Goal: Book appointment/travel/reservation

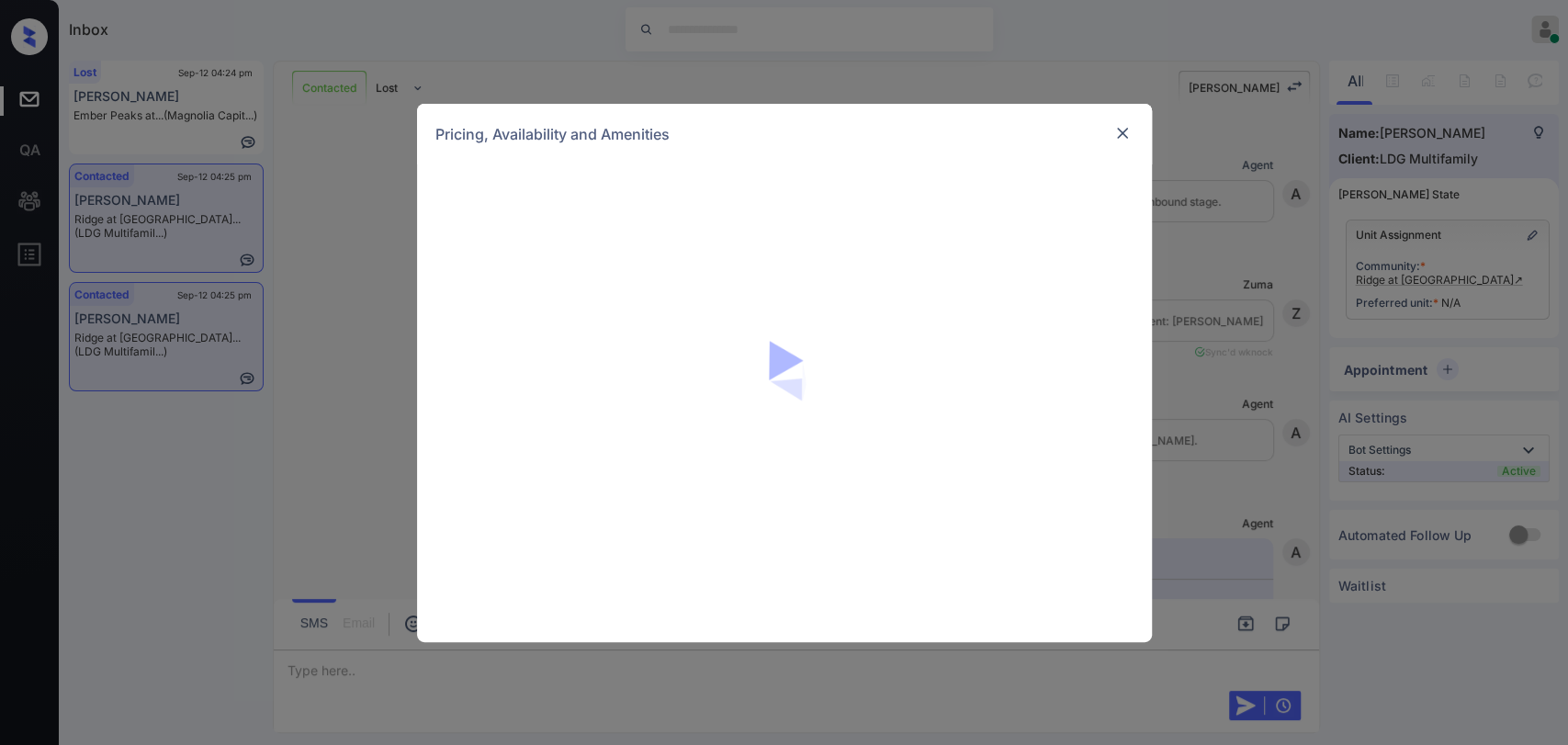
scroll to position [2334, 0]
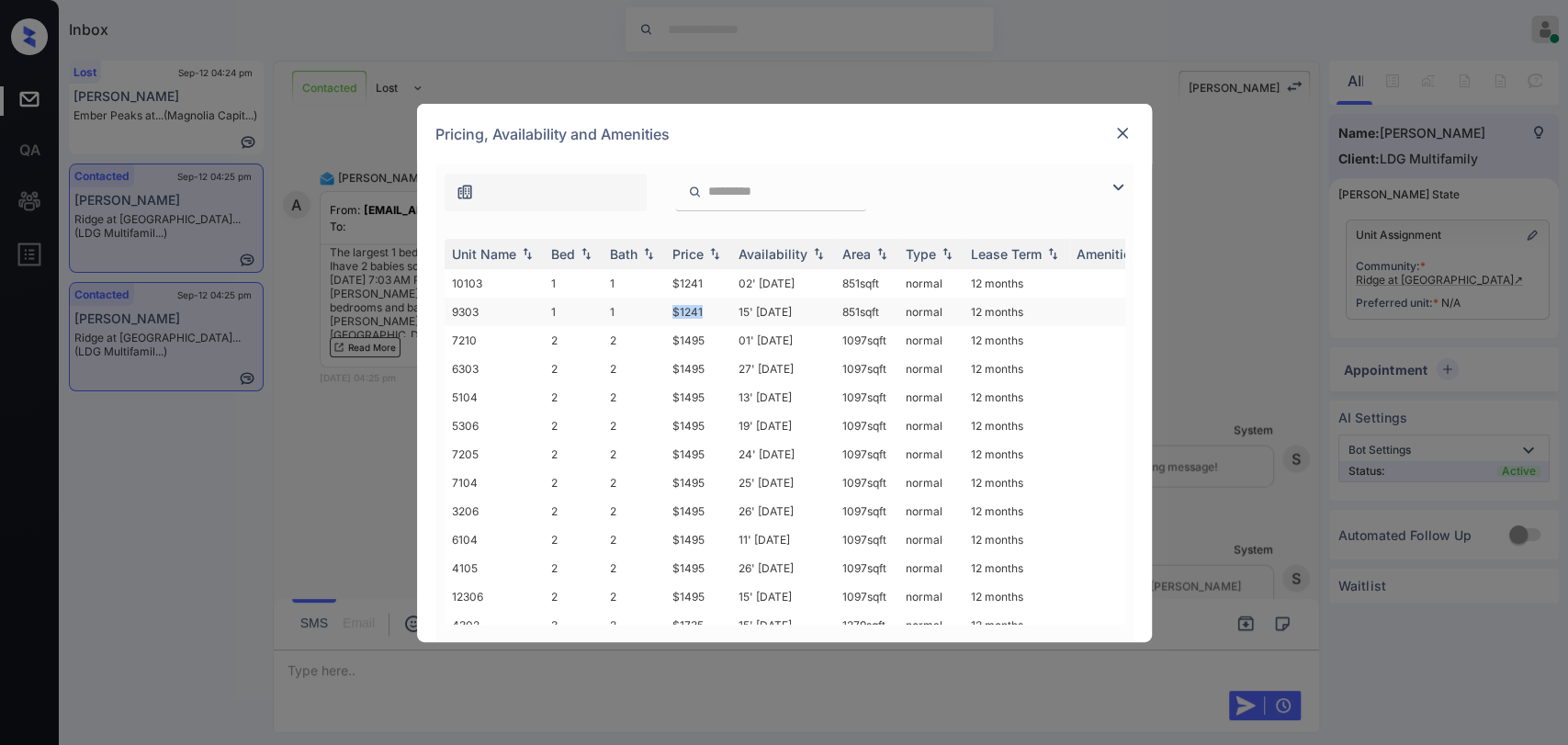
drag, startPoint x: 665, startPoint y: 309, endPoint x: 707, endPoint y: 311, distance: 42.0
click at [707, 311] on td "$1241" at bounding box center [697, 311] width 66 height 29
copy td "$1241"
click at [1124, 126] on img at bounding box center [1122, 133] width 19 height 19
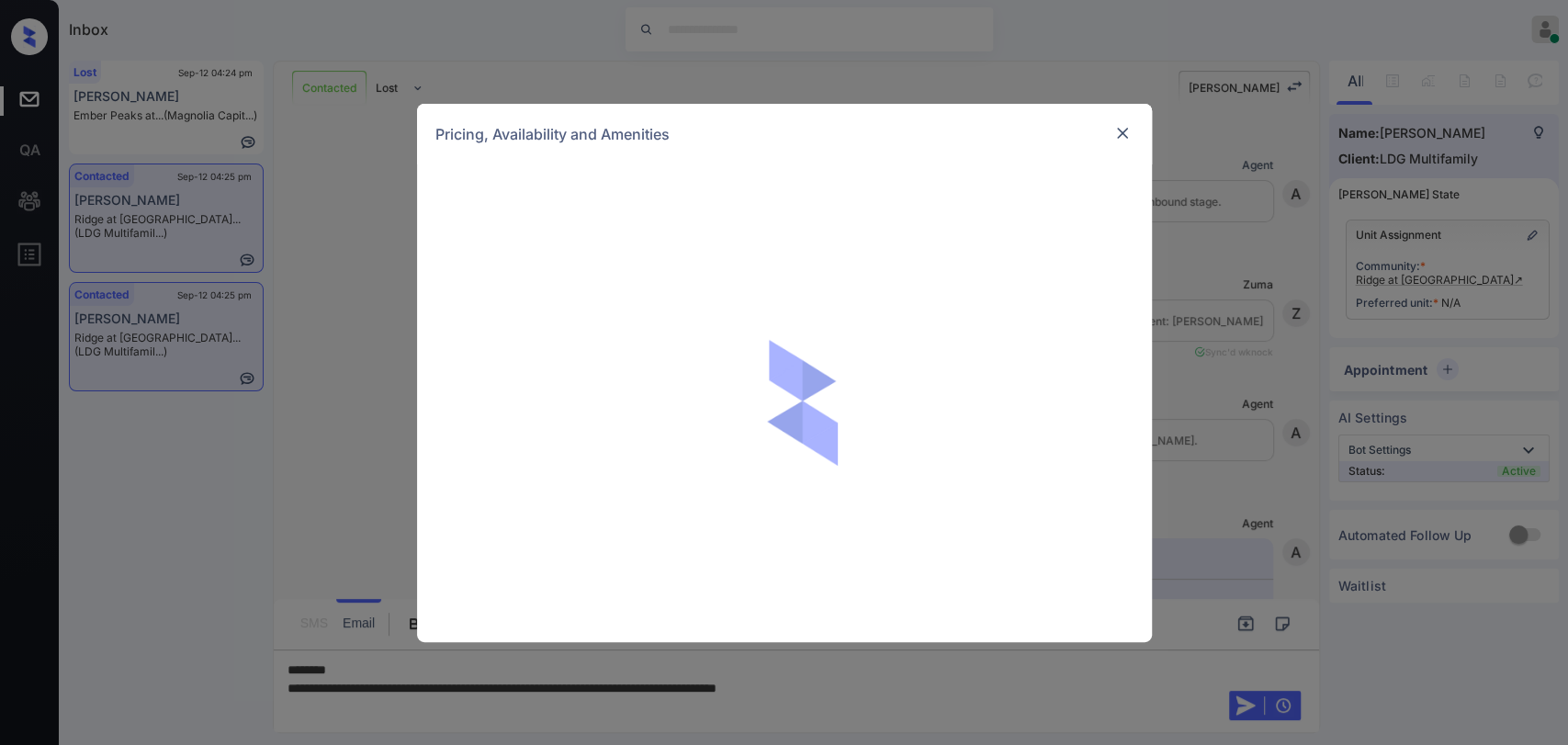
scroll to position [2334, 0]
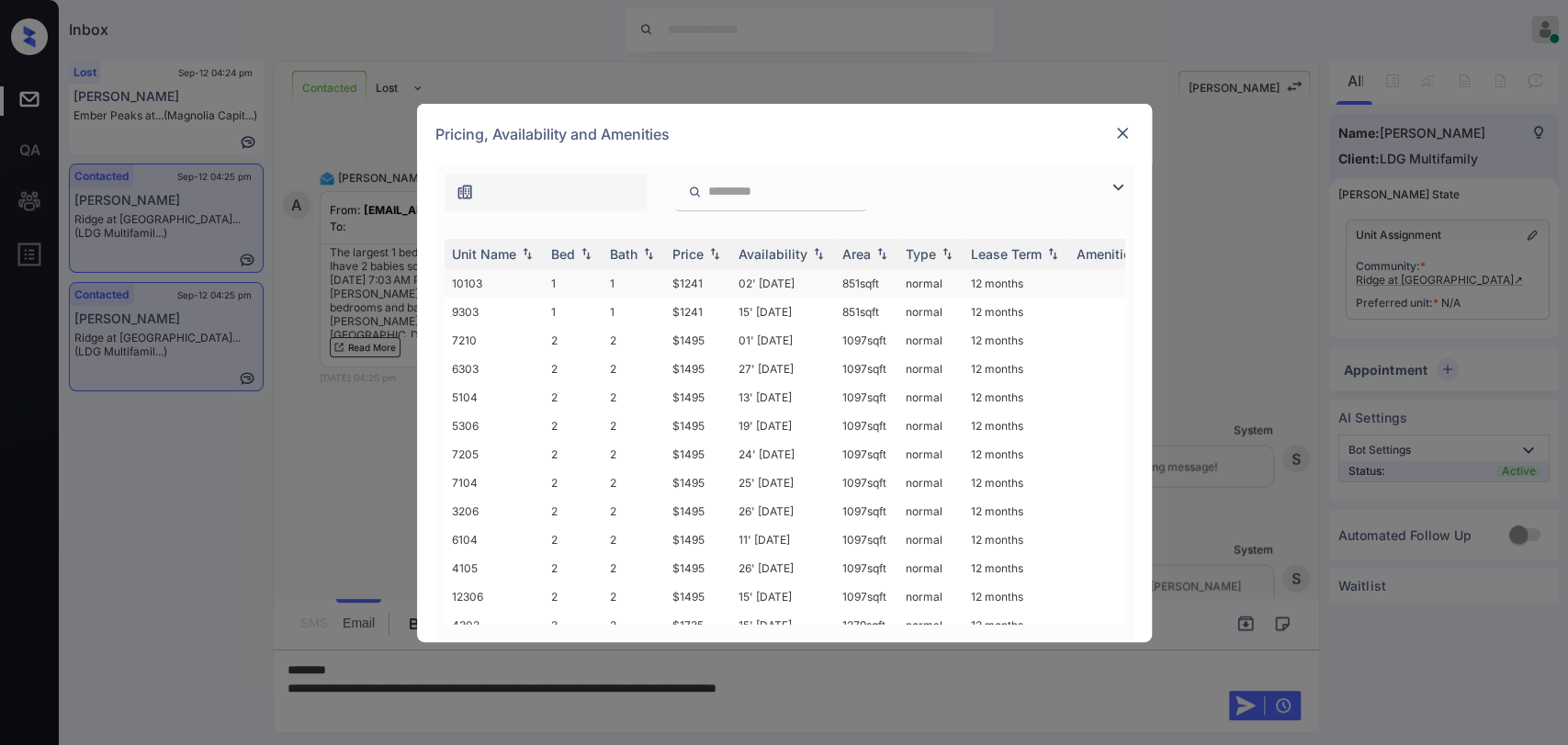
drag, startPoint x: 835, startPoint y: 283, endPoint x: 888, endPoint y: 276, distance: 53.5
click at [888, 276] on td "851 sqft" at bounding box center [866, 283] width 63 height 29
copy td "851 sqft"
click at [1120, 125] on img at bounding box center [1122, 133] width 19 height 19
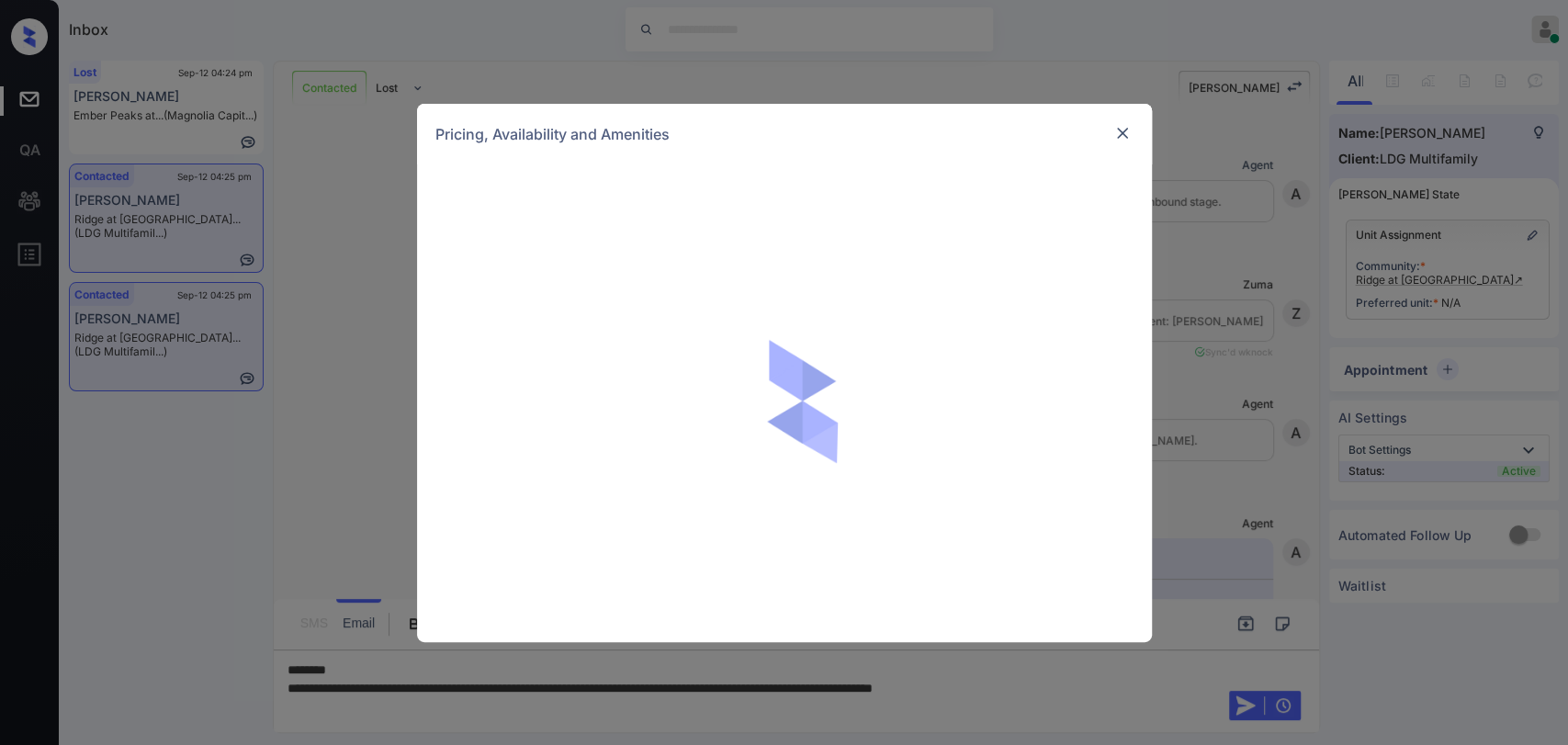
scroll to position [2334, 0]
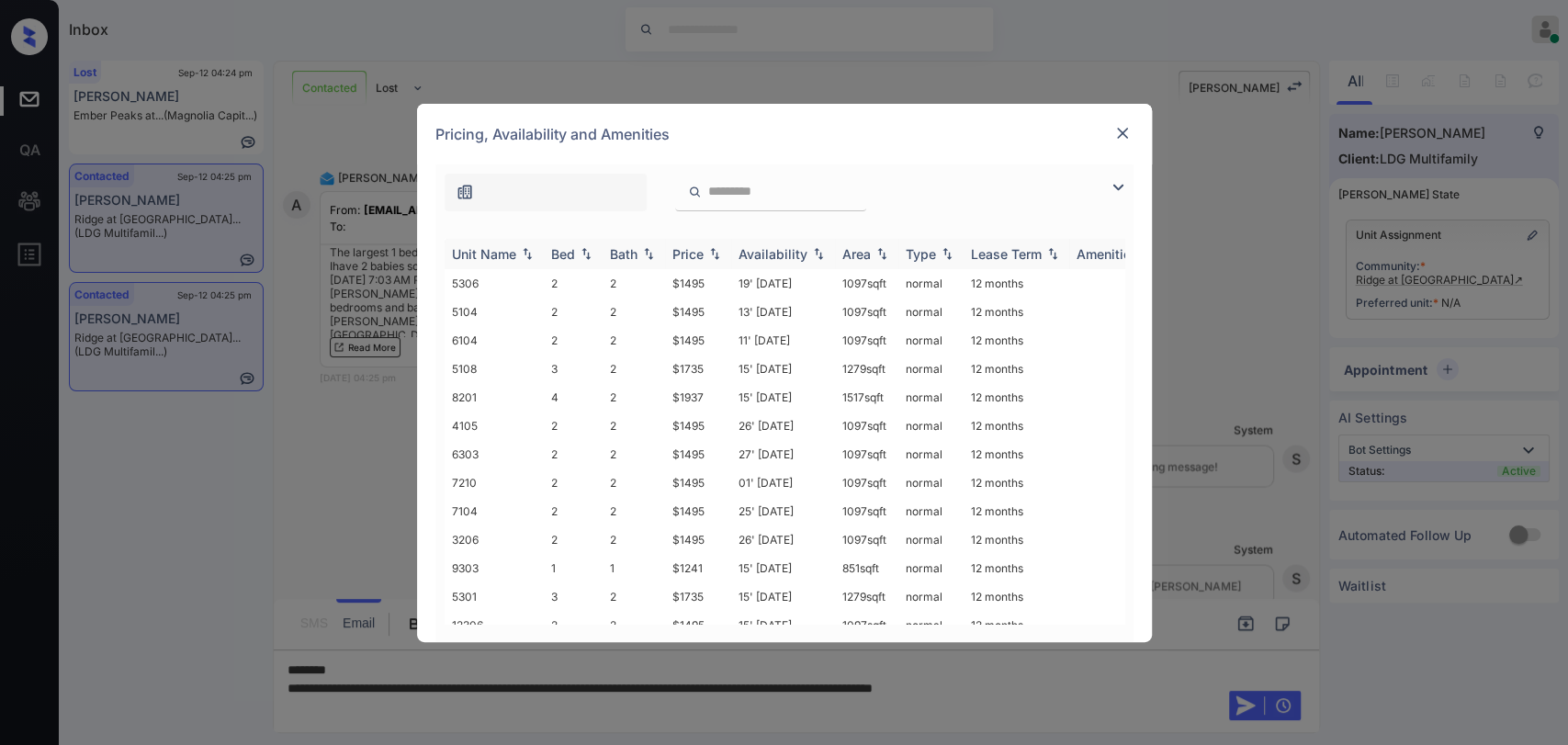
click at [571, 253] on div "Bed" at bounding box center [563, 254] width 24 height 16
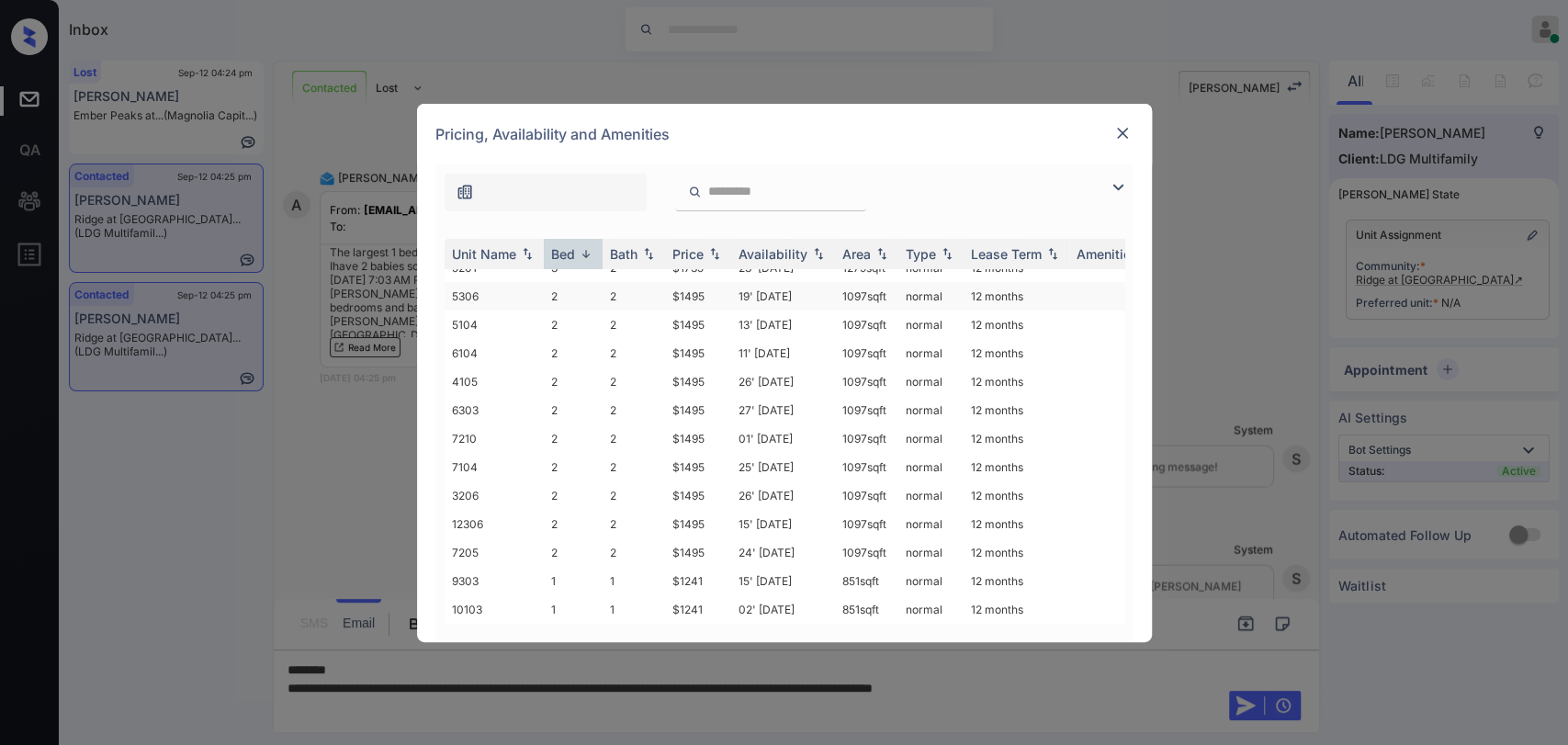
scroll to position [132, 0]
drag, startPoint x: 665, startPoint y: 540, endPoint x: 731, endPoint y: 534, distance: 66.3
click at [731, 538] on tr "7205 2 2 $1495 24' Sep 25 1097 sqft normal 12 months" at bounding box center [924, 552] width 960 height 29
copy td "$1495"
click at [1129, 126] on img at bounding box center [1122, 133] width 19 height 19
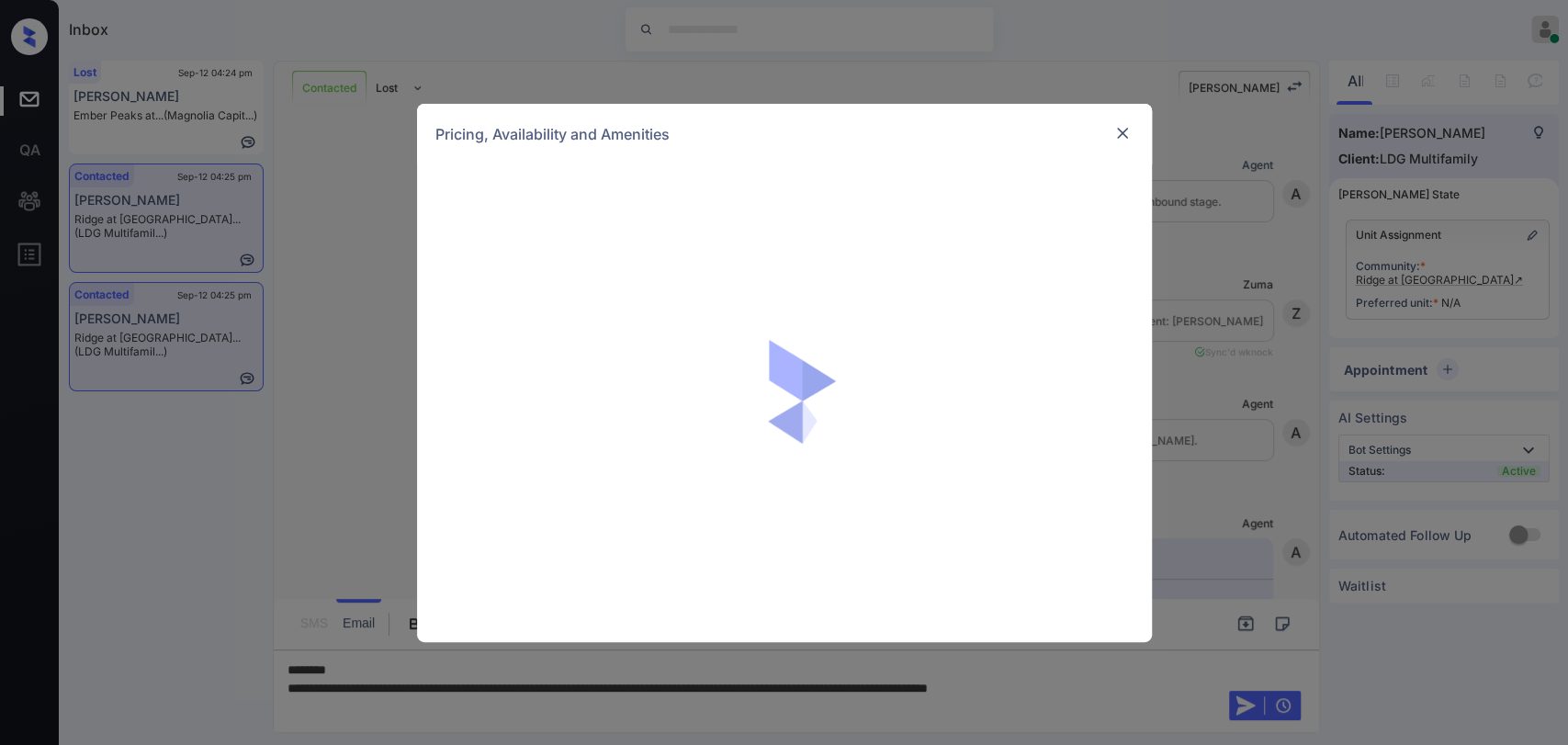
scroll to position [2334, 0]
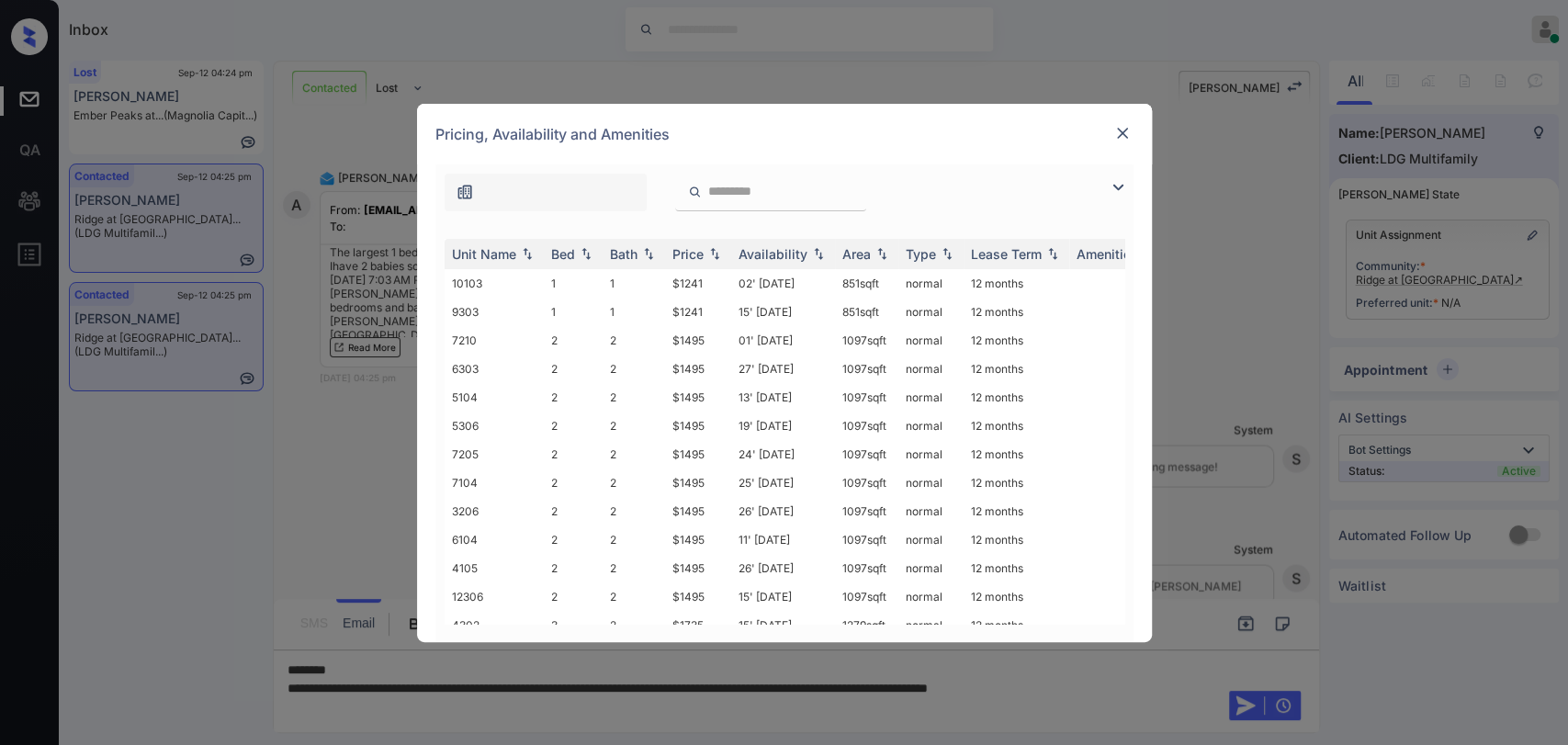
click at [1124, 131] on img at bounding box center [1122, 133] width 19 height 19
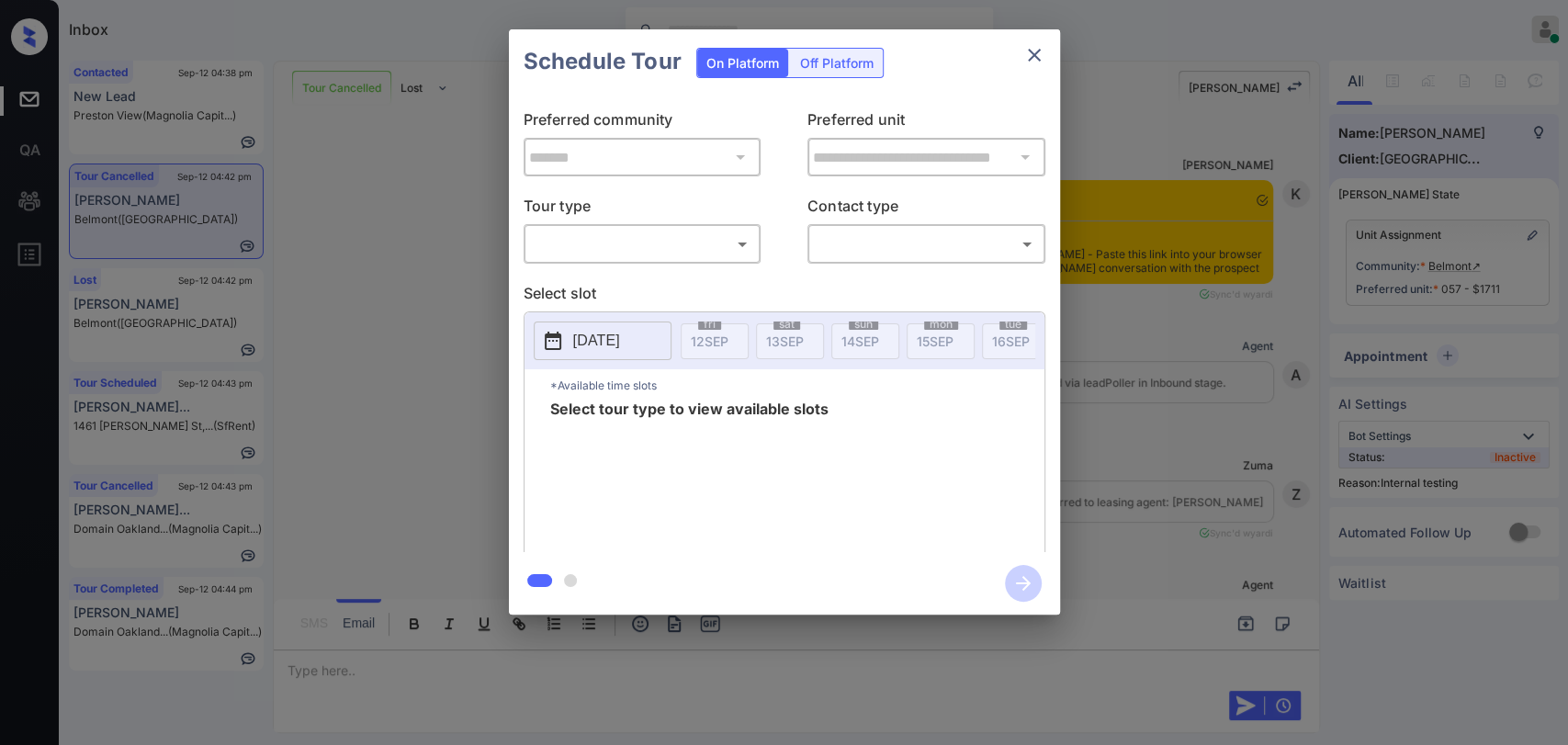
scroll to position [9251, 0]
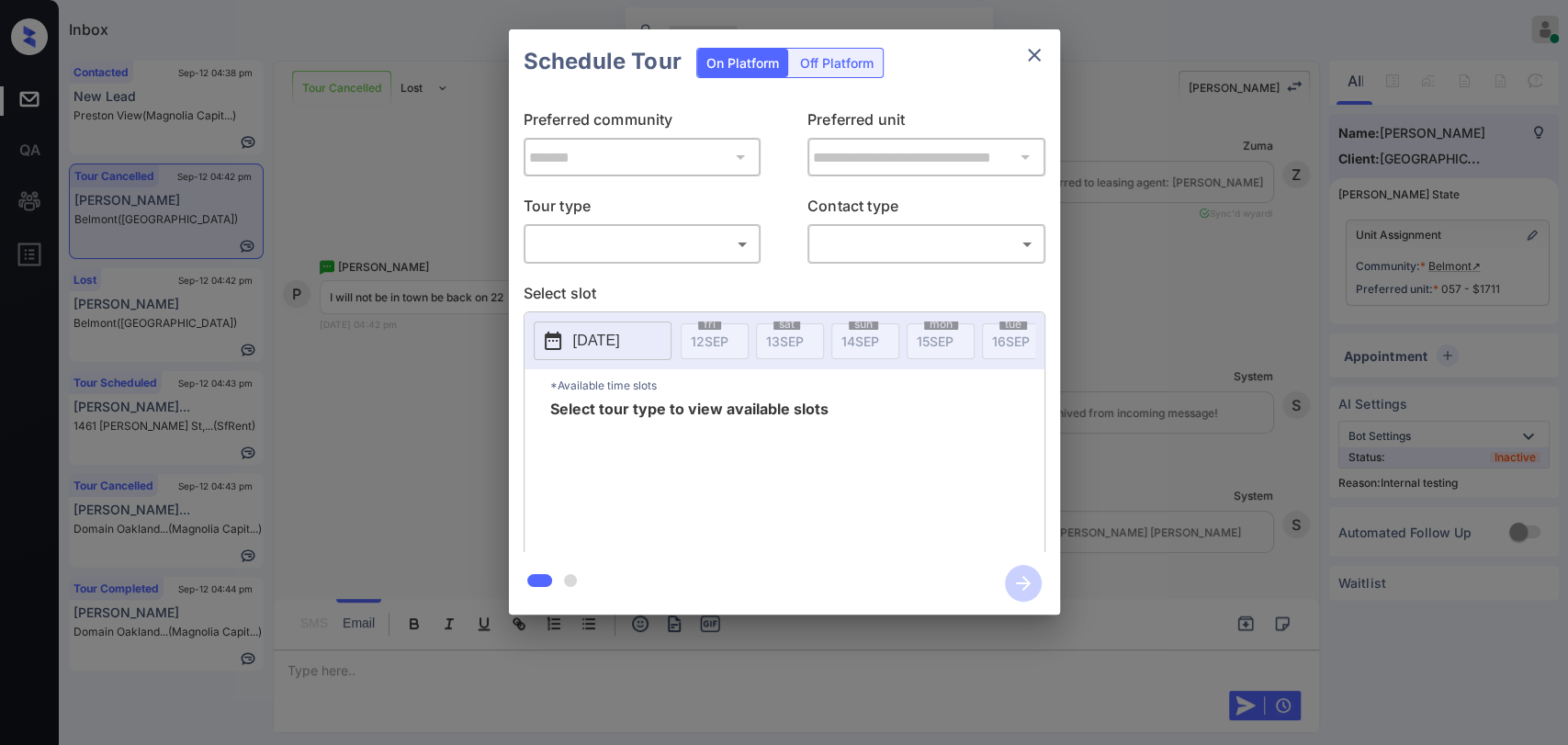
click at [585, 245] on body "Inbox Danielle Dela Cruz Online Set yourself offline Set yourself on break Prof…" at bounding box center [784, 372] width 1568 height 745
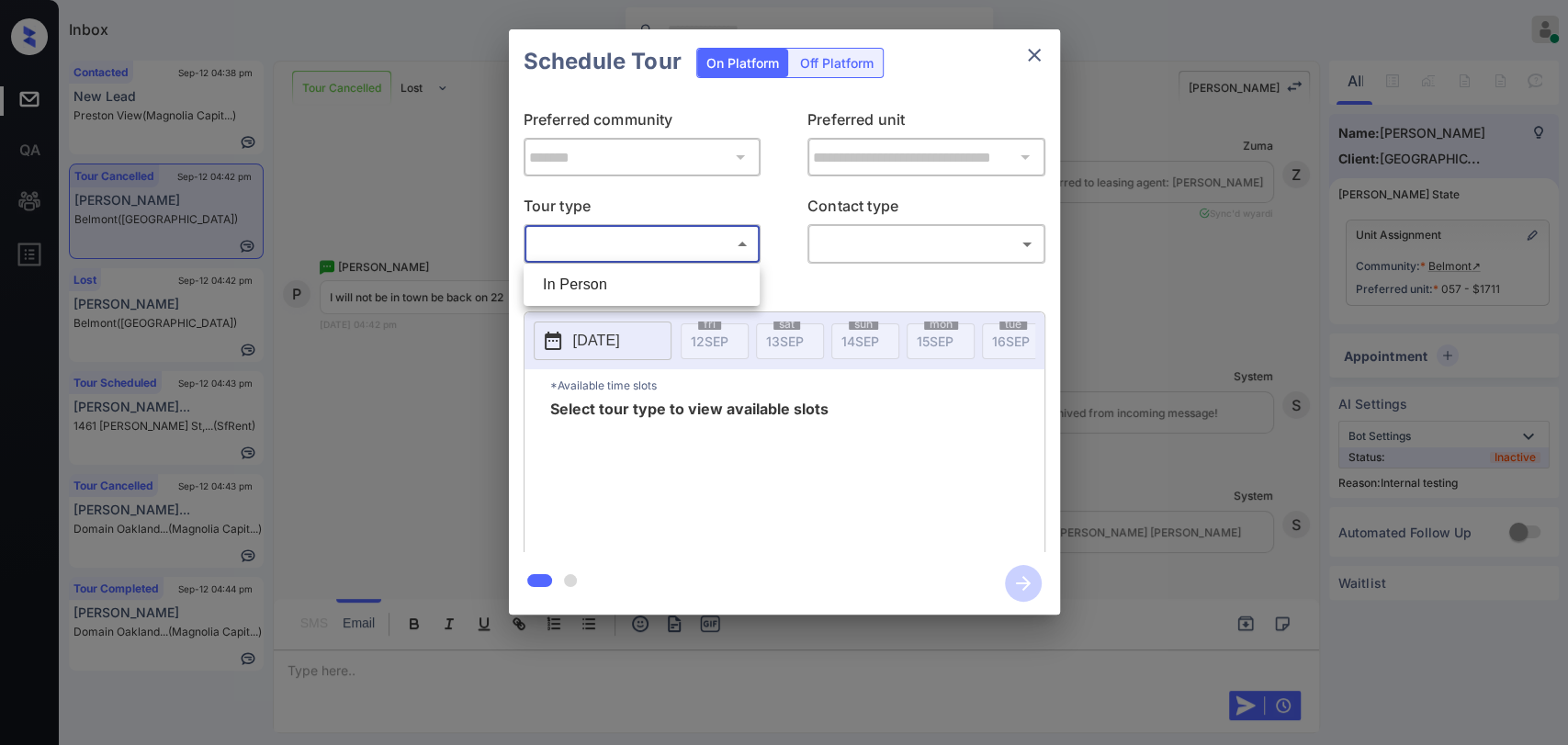
click at [583, 283] on li "In Person" at bounding box center [642, 285] width 227 height 33
type input "********"
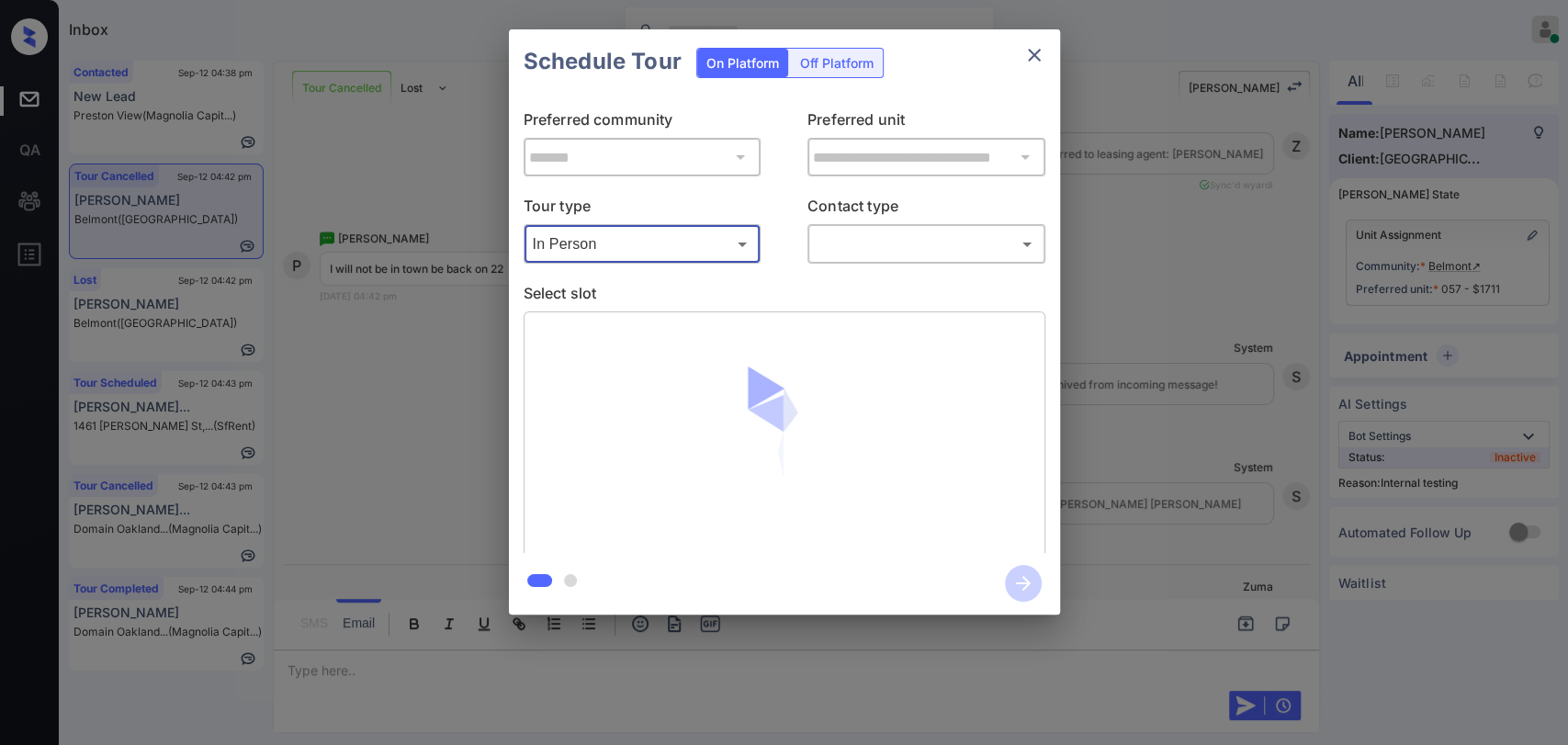
click at [952, 252] on body "Inbox Danielle Dela Cruz Online Set yourself offline Set yourself on break Prof…" at bounding box center [784, 372] width 1568 height 745
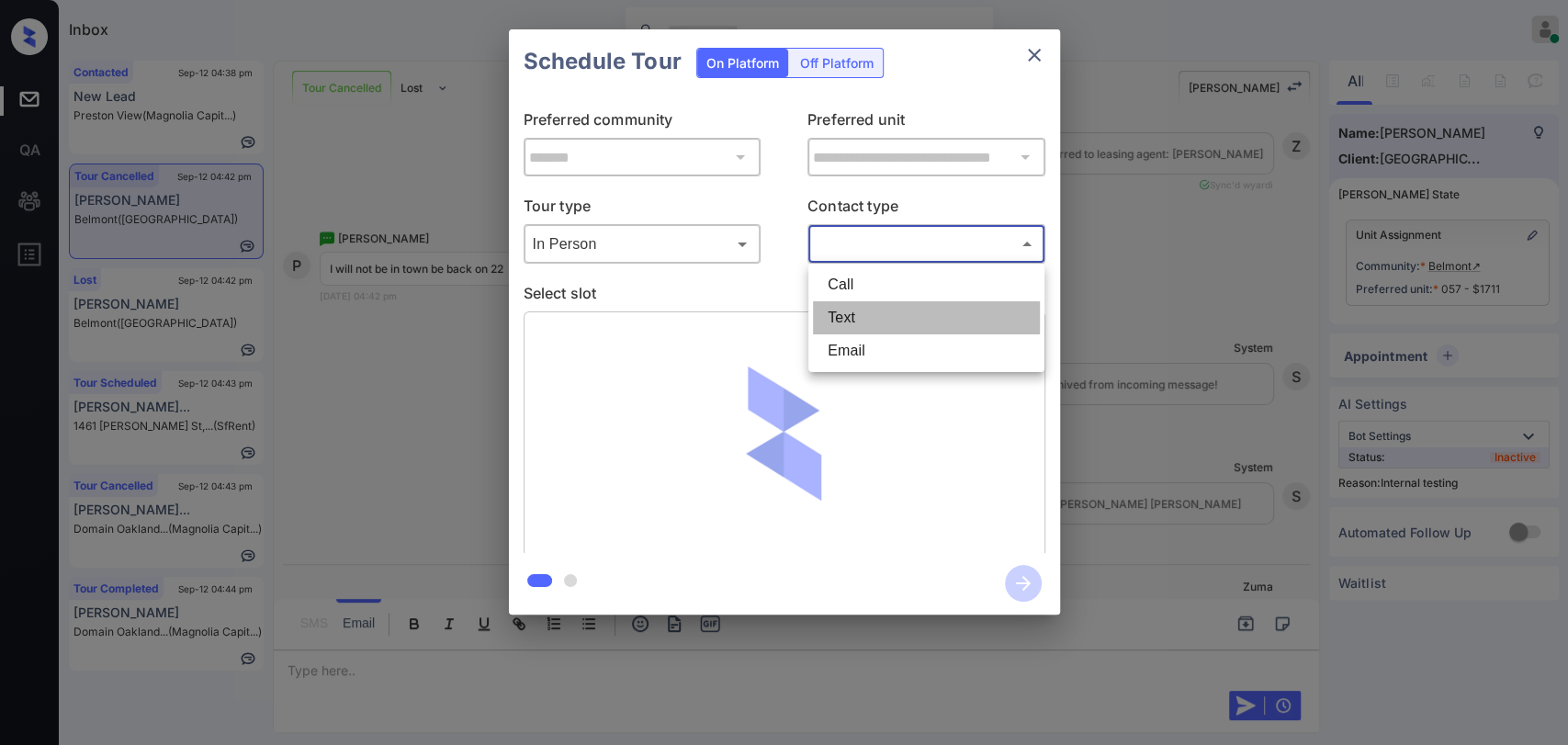
click at [882, 316] on li "Text" at bounding box center [926, 317] width 227 height 33
type input "****"
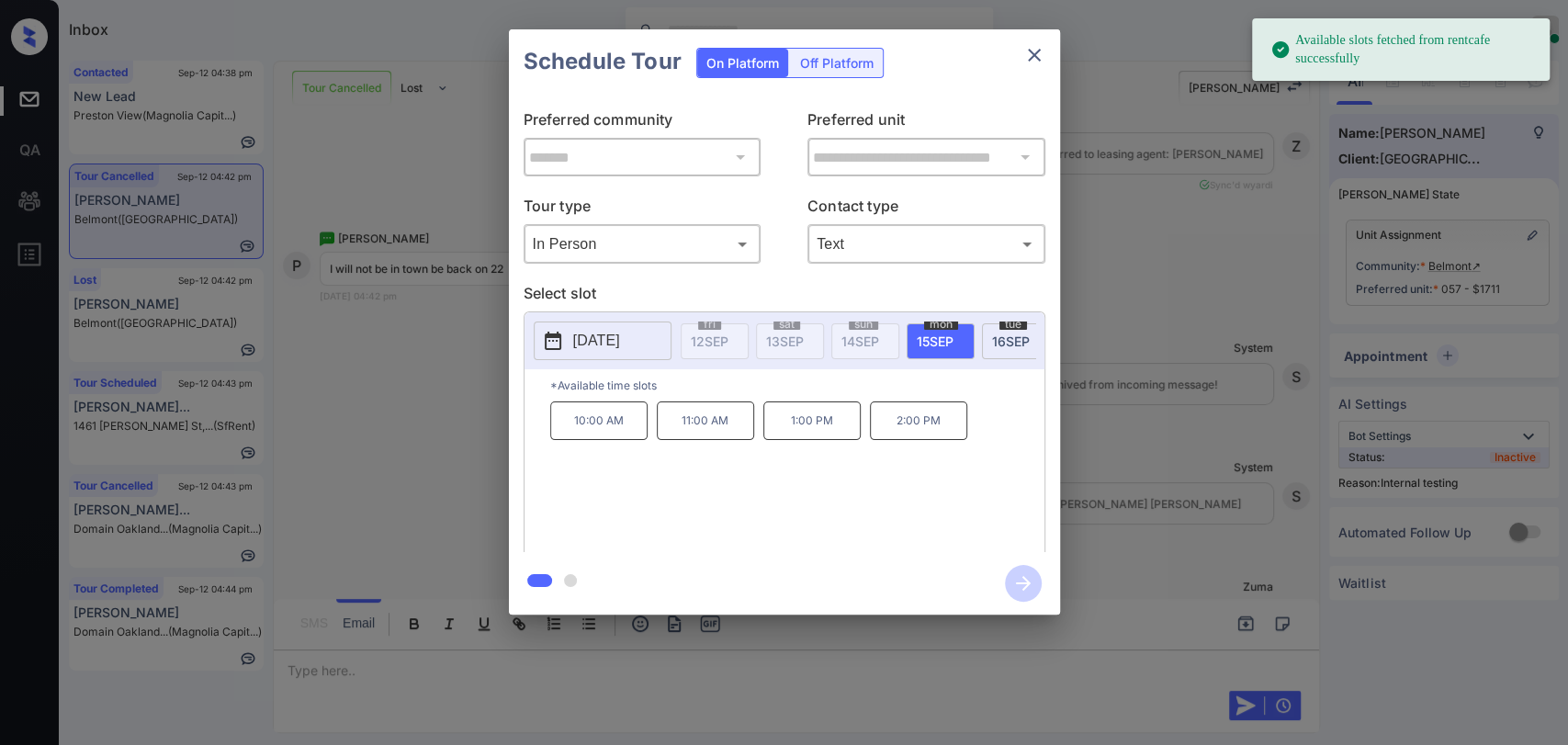
click at [607, 343] on p "[DATE]" at bounding box center [595, 341] width 46 height 22
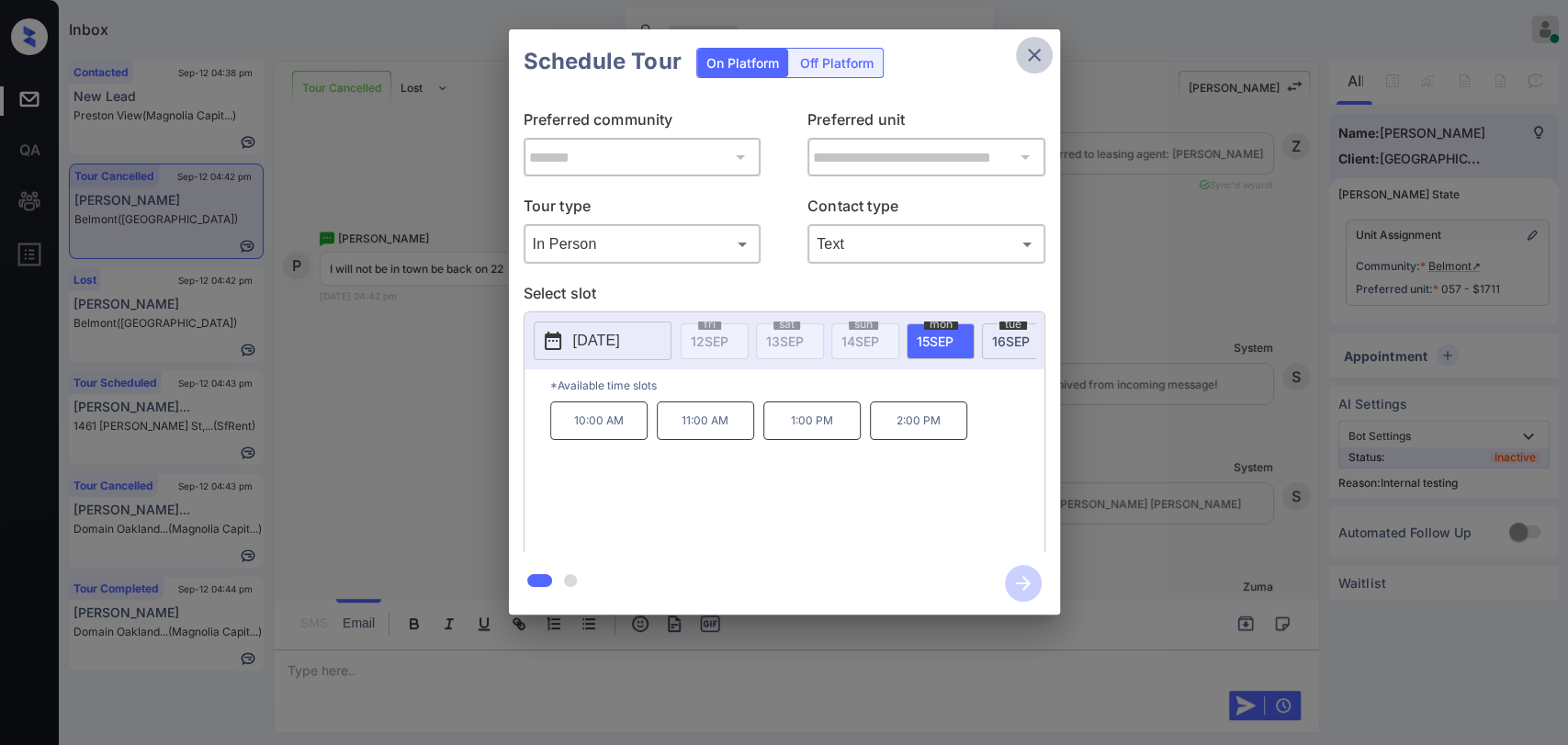
click at [1039, 46] on icon "close" at bounding box center [1034, 55] width 22 height 22
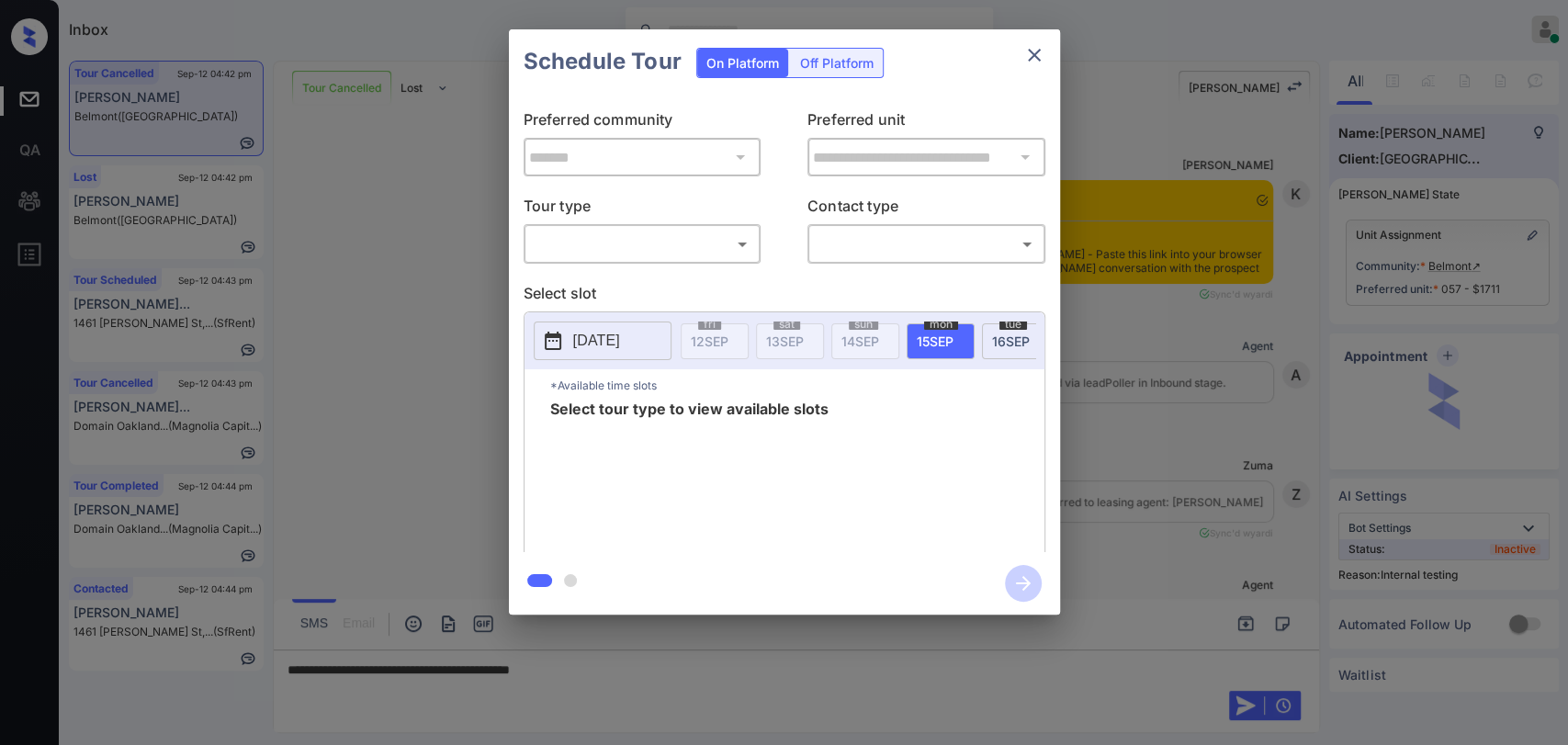
scroll to position [9251, 0]
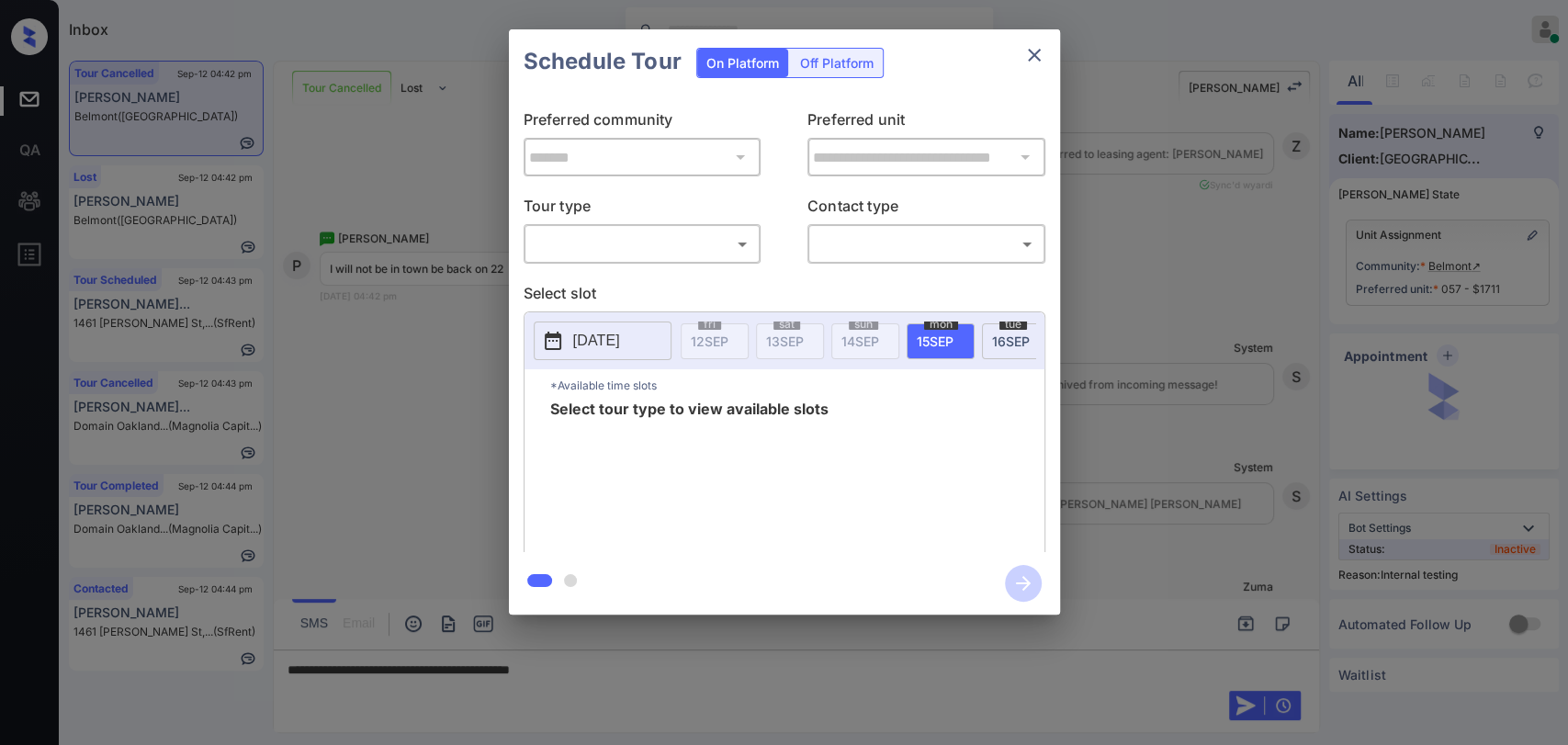
click at [571, 236] on body "Inbox [PERSON_NAME] [PERSON_NAME] Online Set yourself offline Set yourself on b…" at bounding box center [784, 372] width 1568 height 745
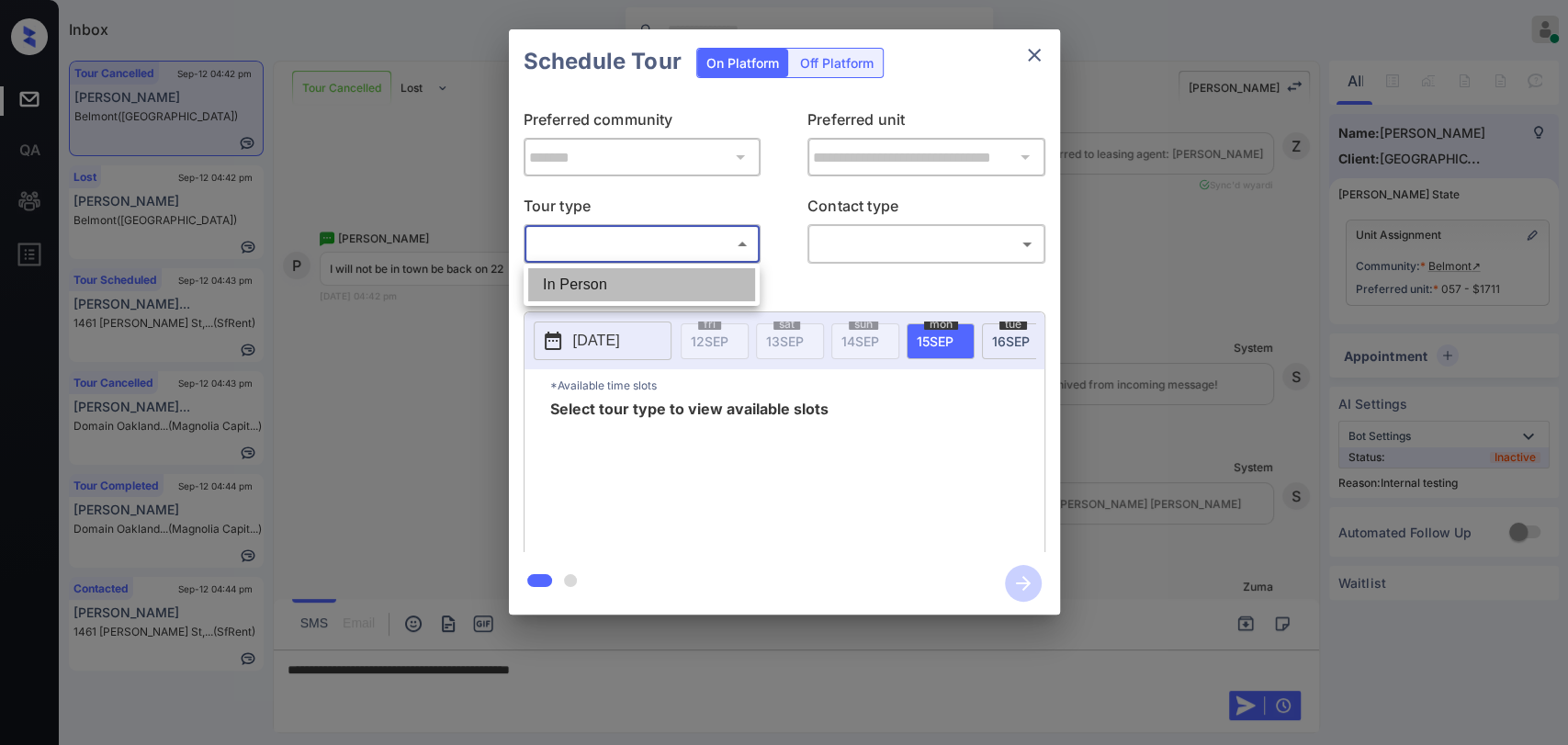
click at [571, 283] on li "In Person" at bounding box center [642, 285] width 227 height 33
type input "********"
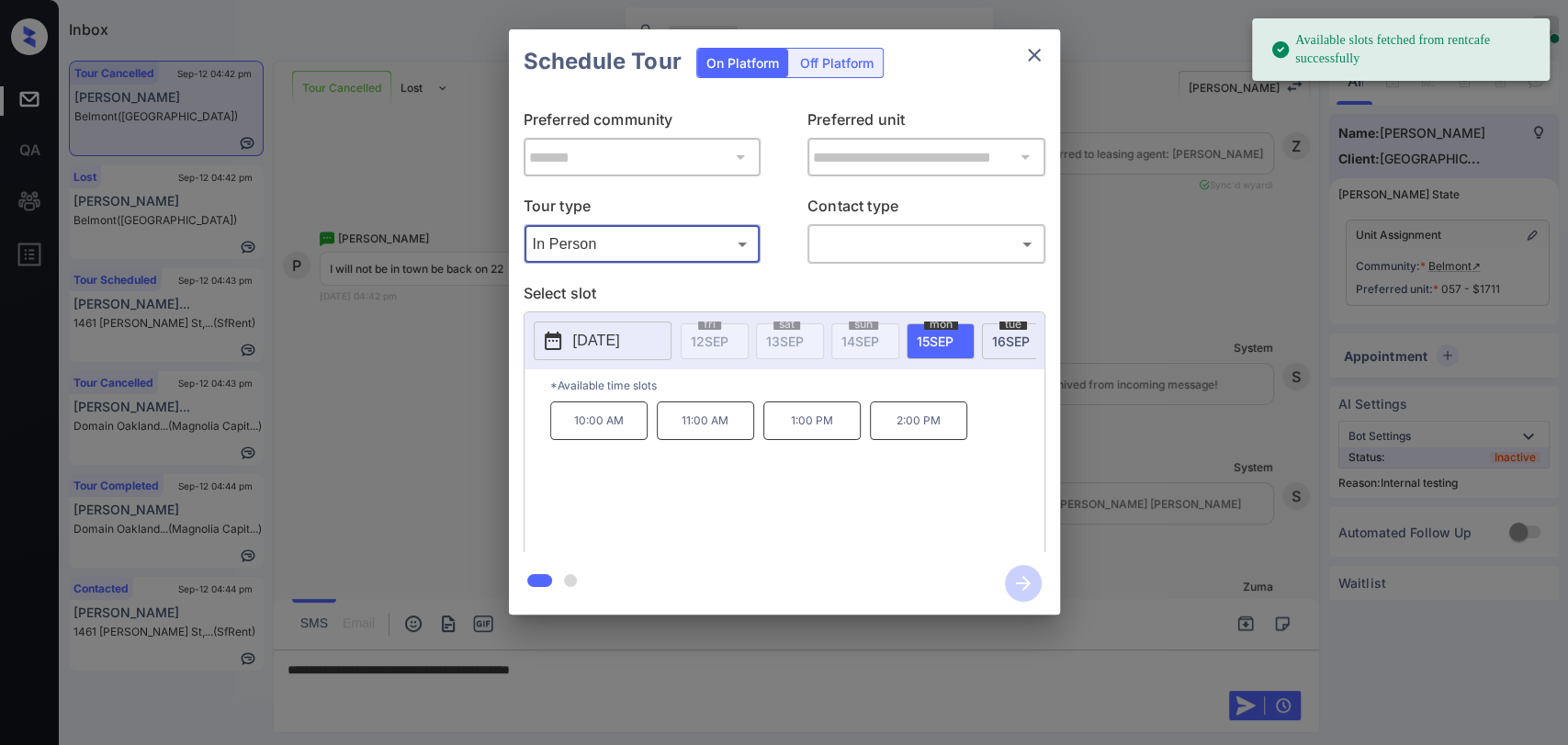
click at [578, 353] on button "[DATE]" at bounding box center [601, 340] width 137 height 39
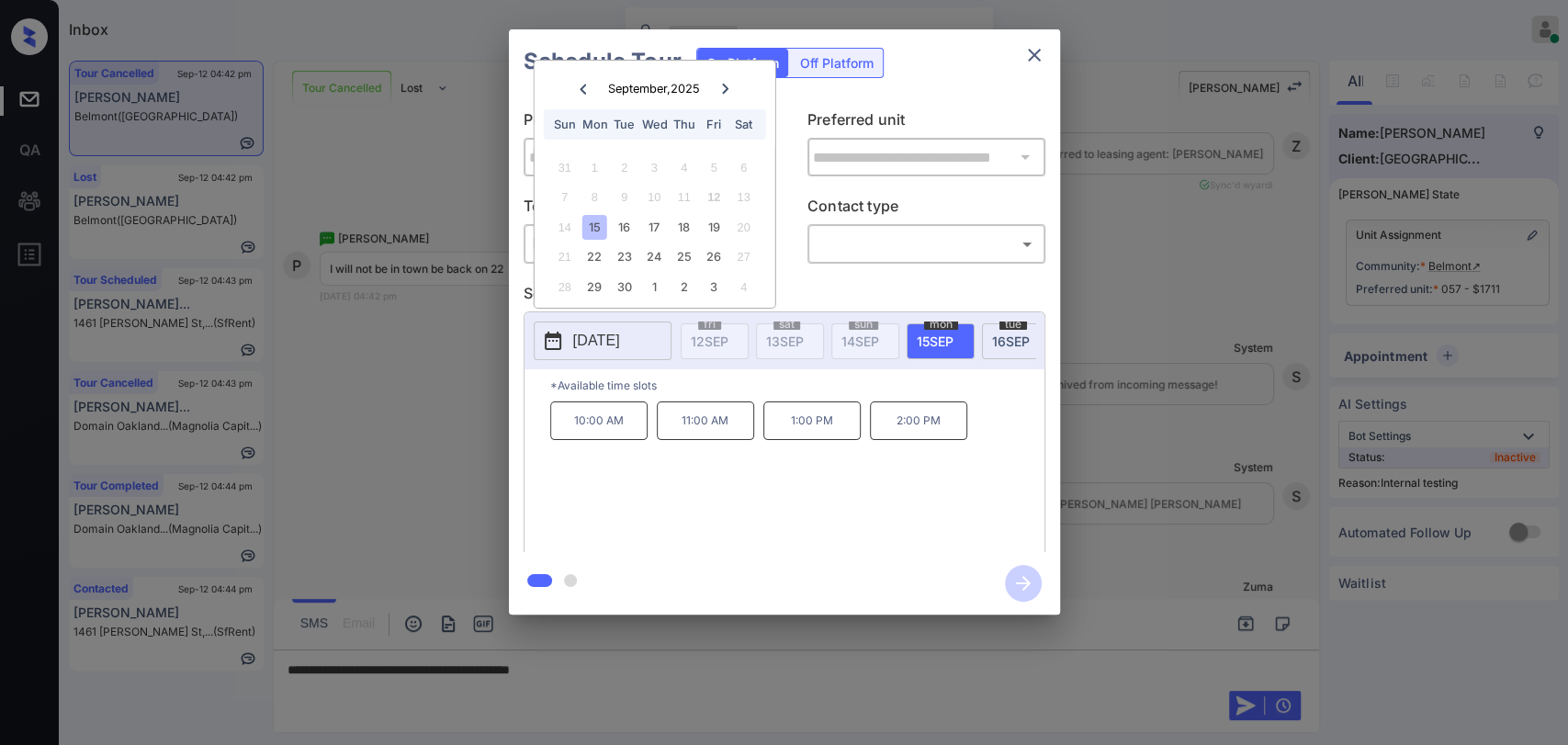
click at [1026, 59] on icon "close" at bounding box center [1034, 55] width 22 height 22
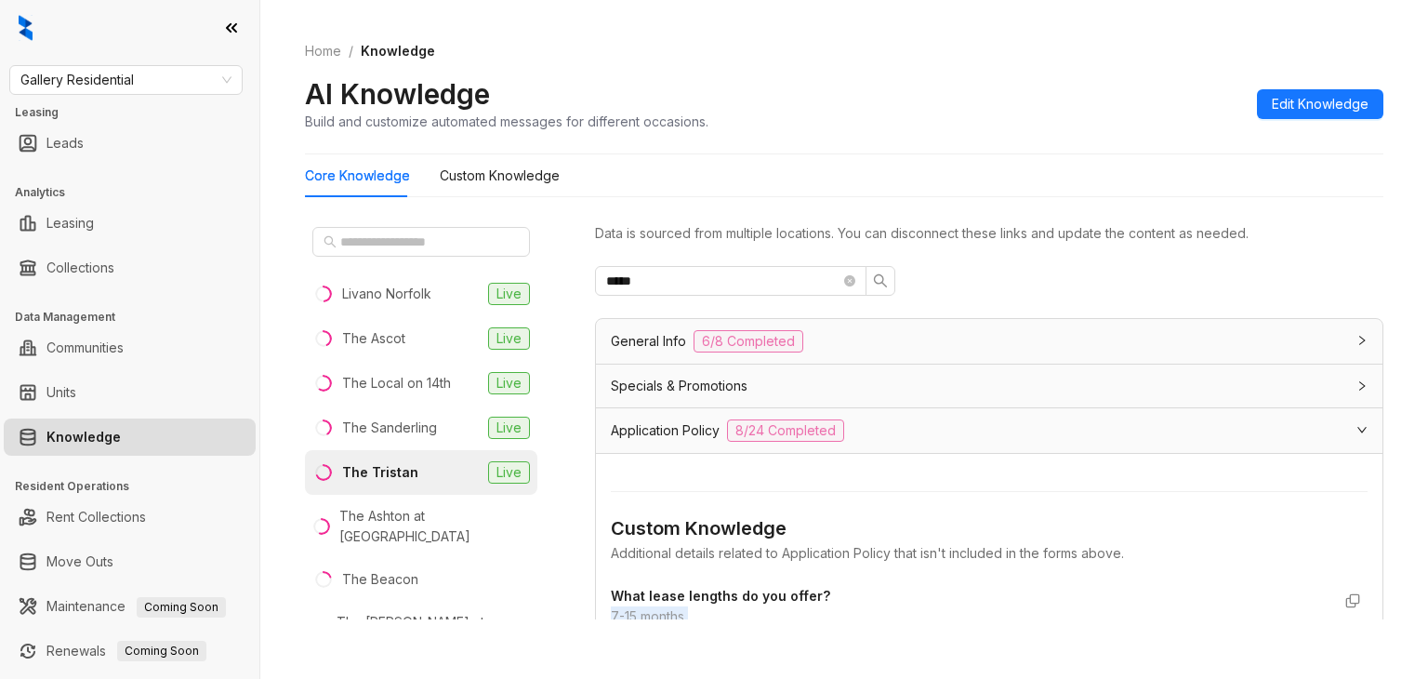
scroll to position [822, 0]
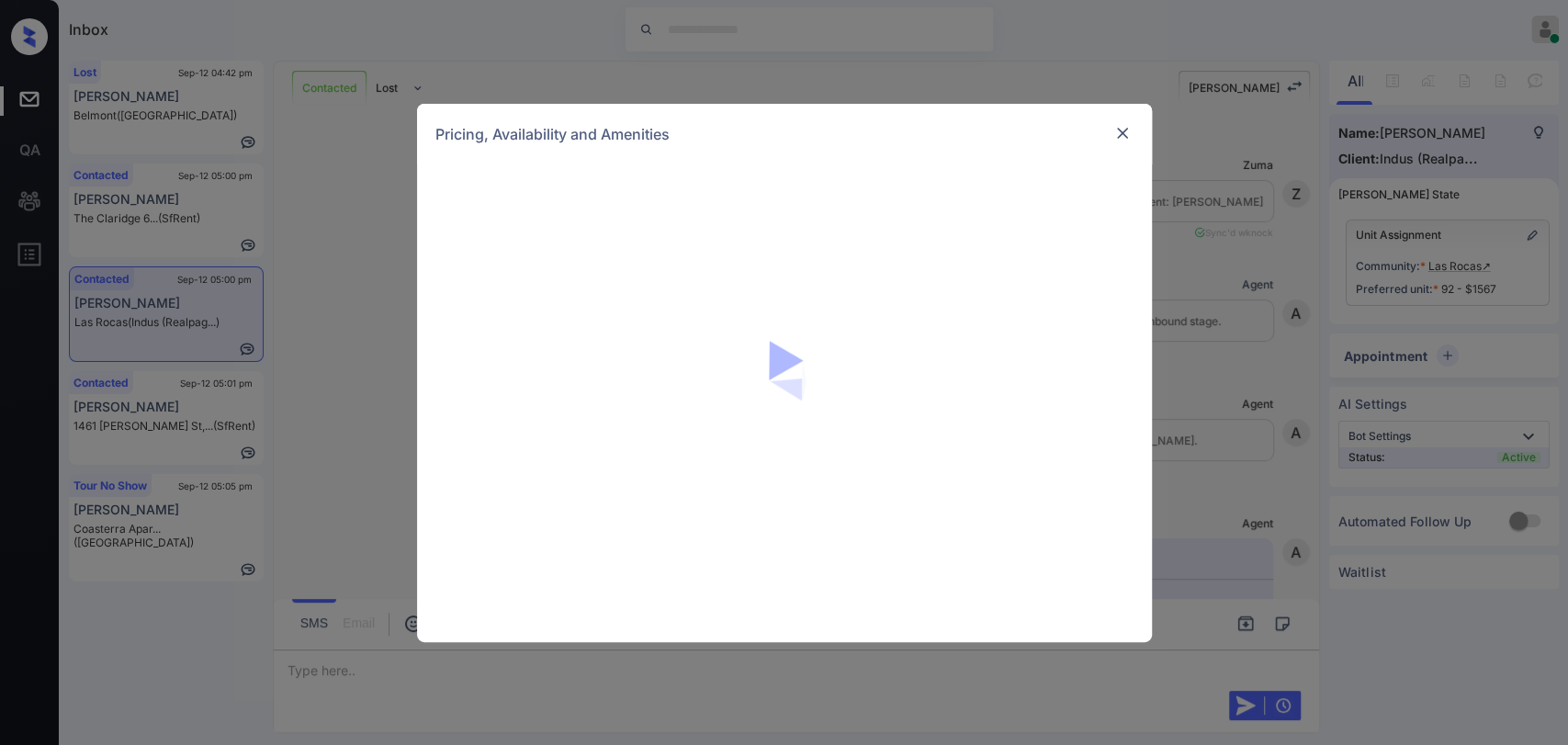
scroll to position [5831, 0]
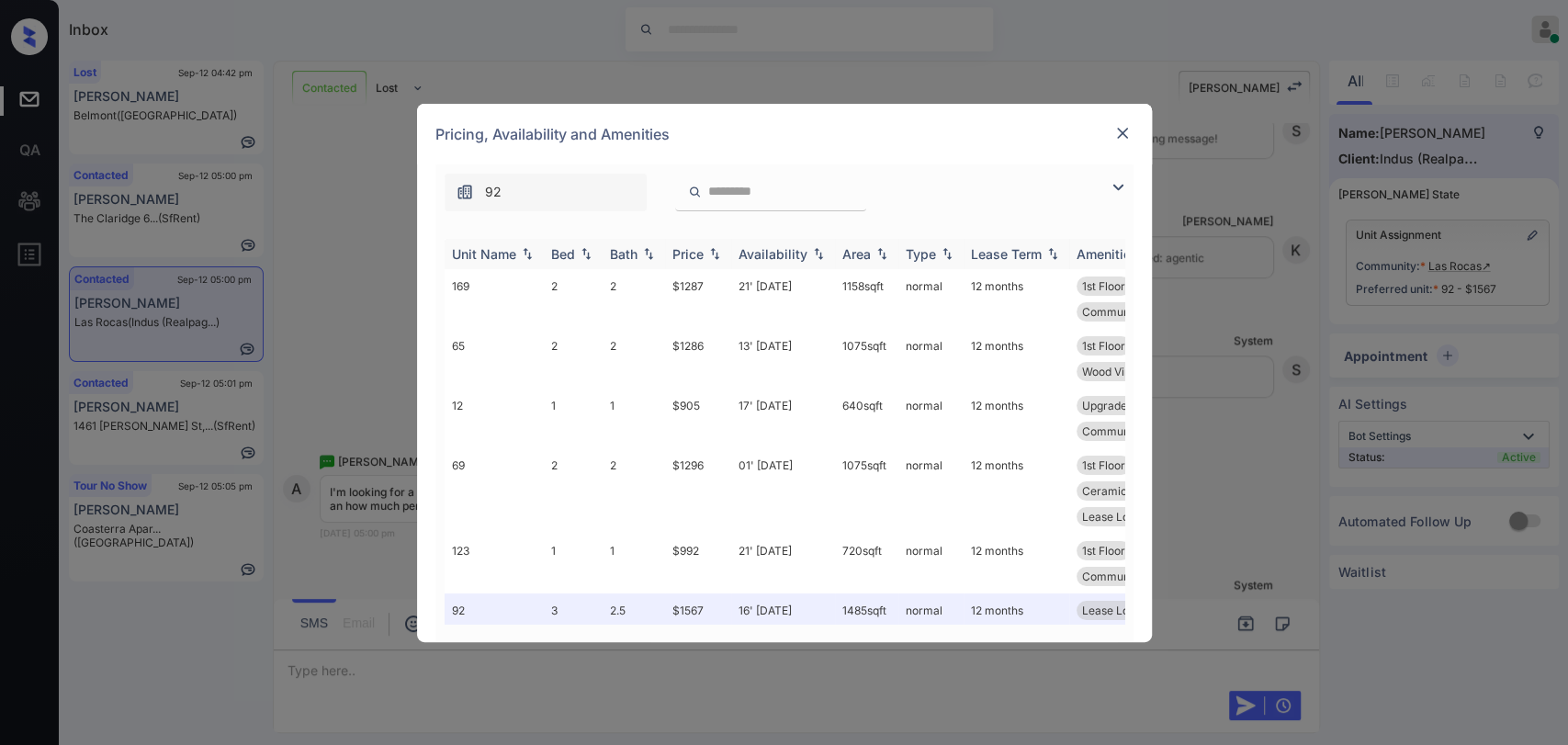
click at [549, 252] on th "Bed" at bounding box center [574, 254] width 59 height 31
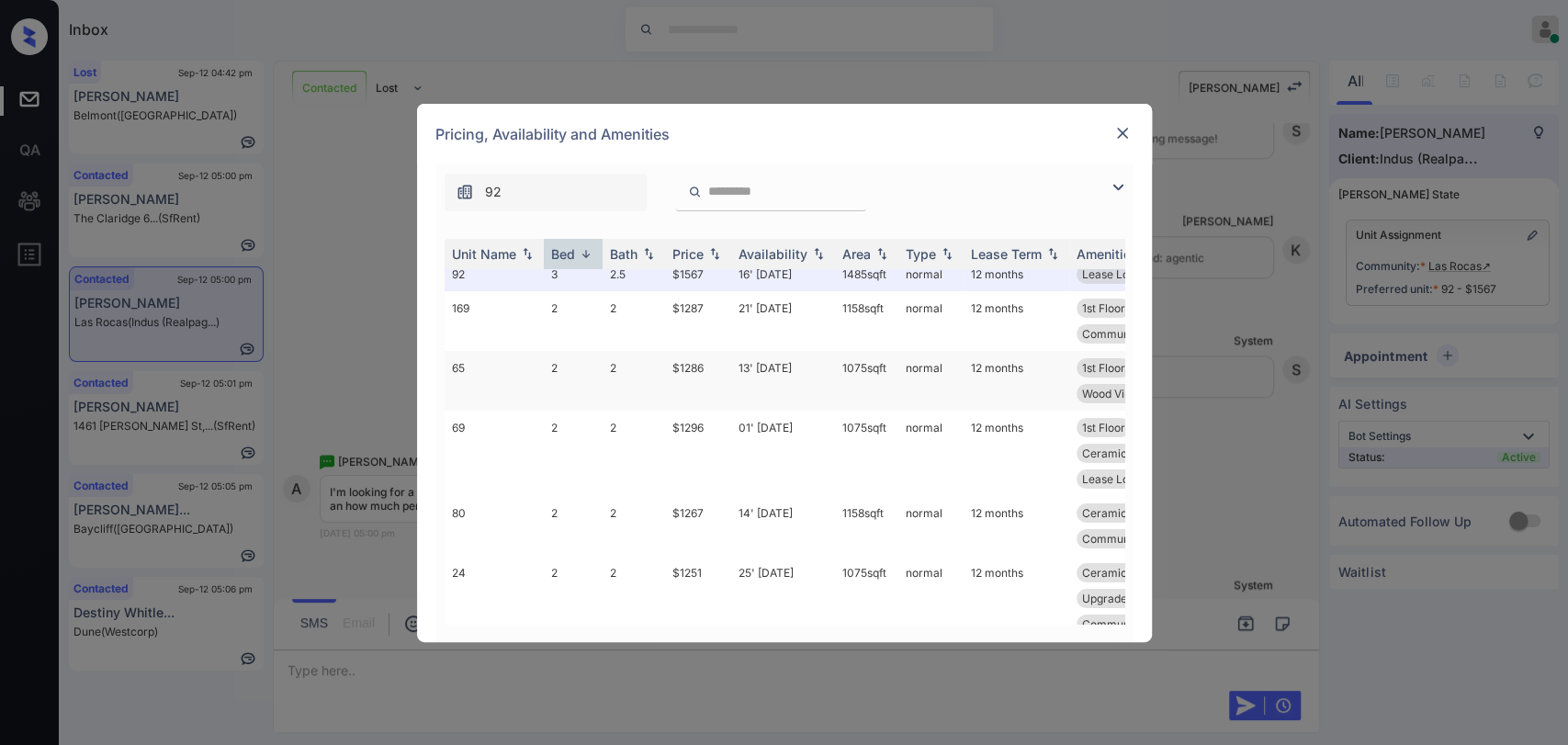
scroll to position [0, 0]
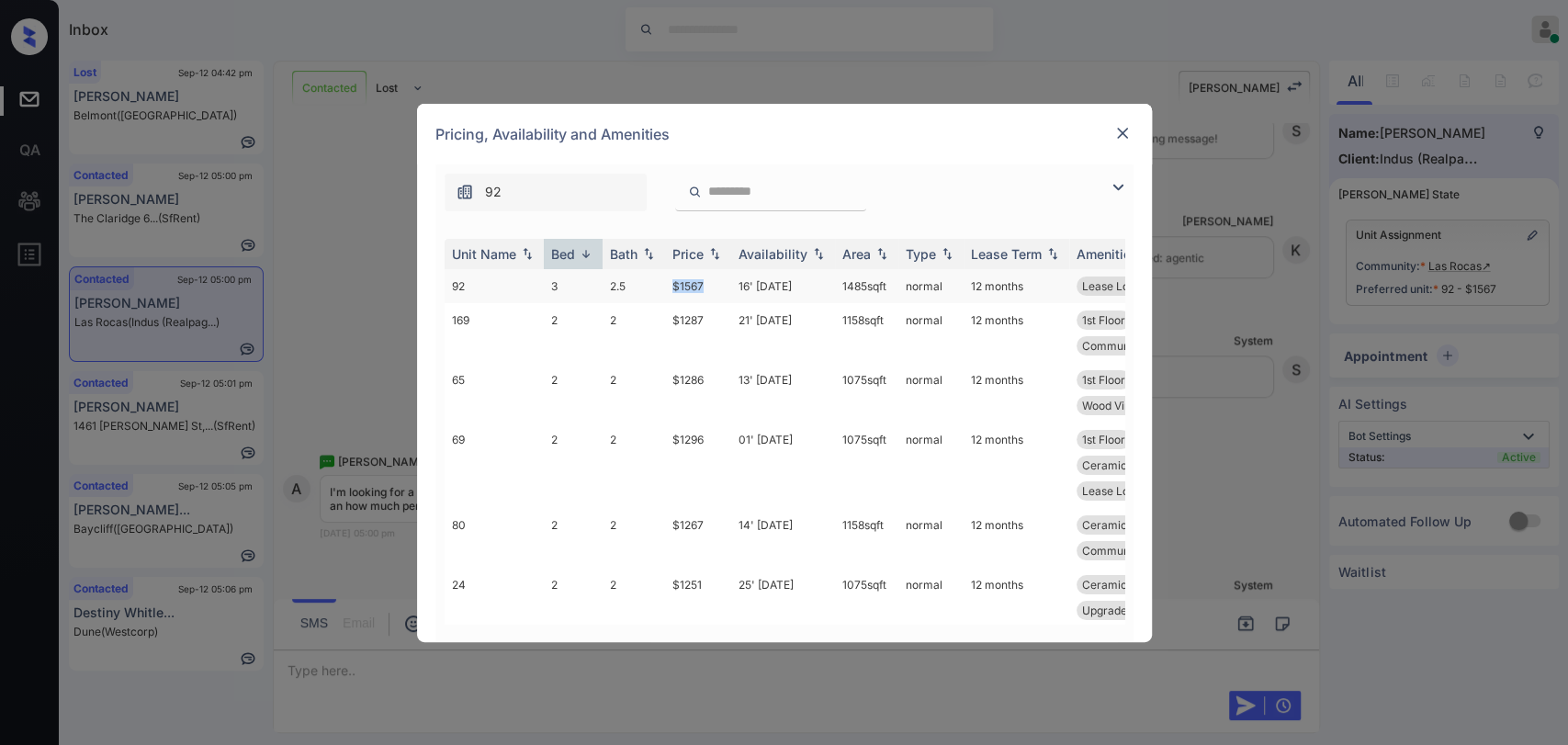
drag, startPoint x: 663, startPoint y: 287, endPoint x: 711, endPoint y: 289, distance: 48.0
click at [711, 289] on tr "92 3 2.5 $1567 16' [DATE] sqft normal 12 months Lease Lock Community Fee" at bounding box center [924, 286] width 960 height 34
copy tr "$1567"
click at [1120, 137] on img at bounding box center [1122, 133] width 19 height 19
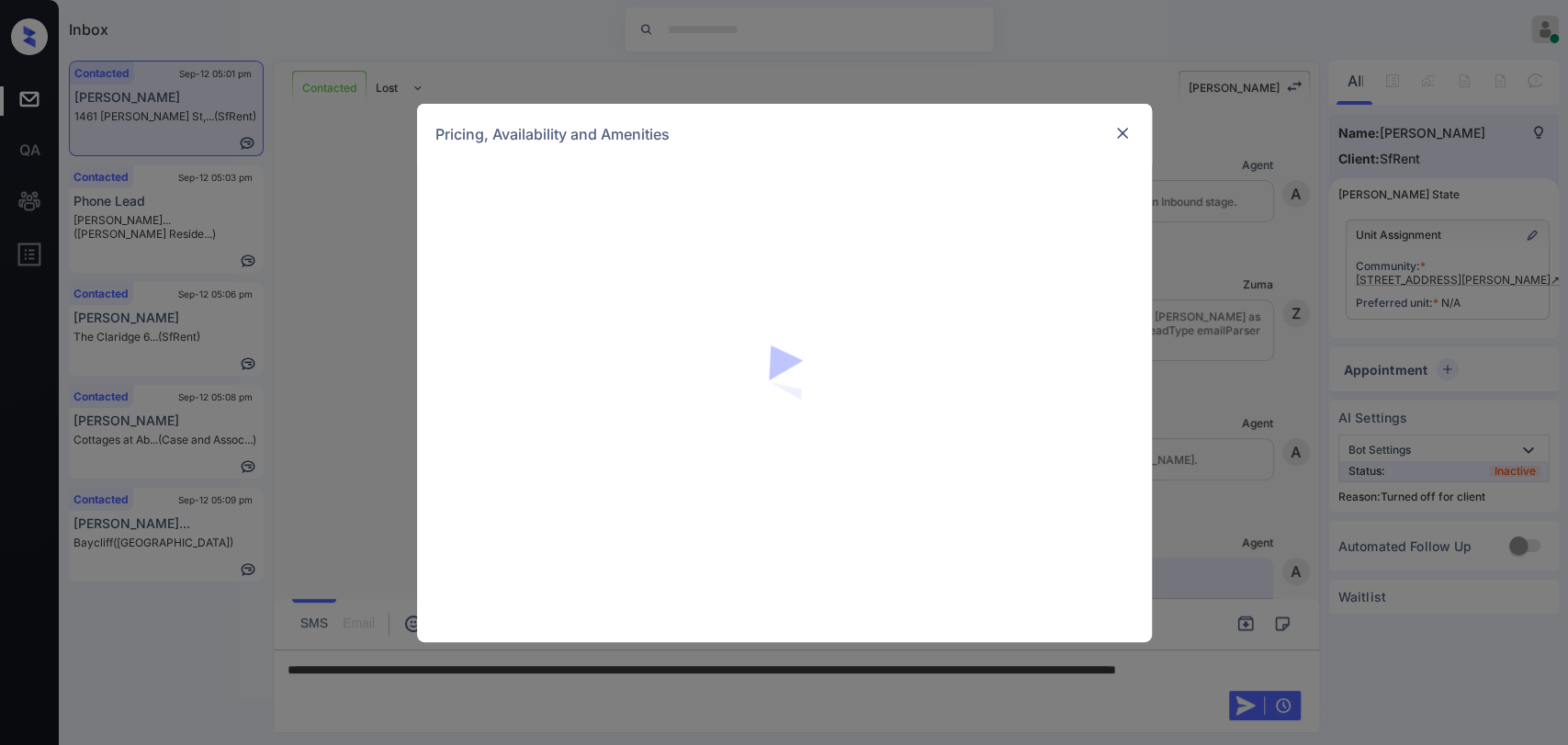
scroll to position [4682, 0]
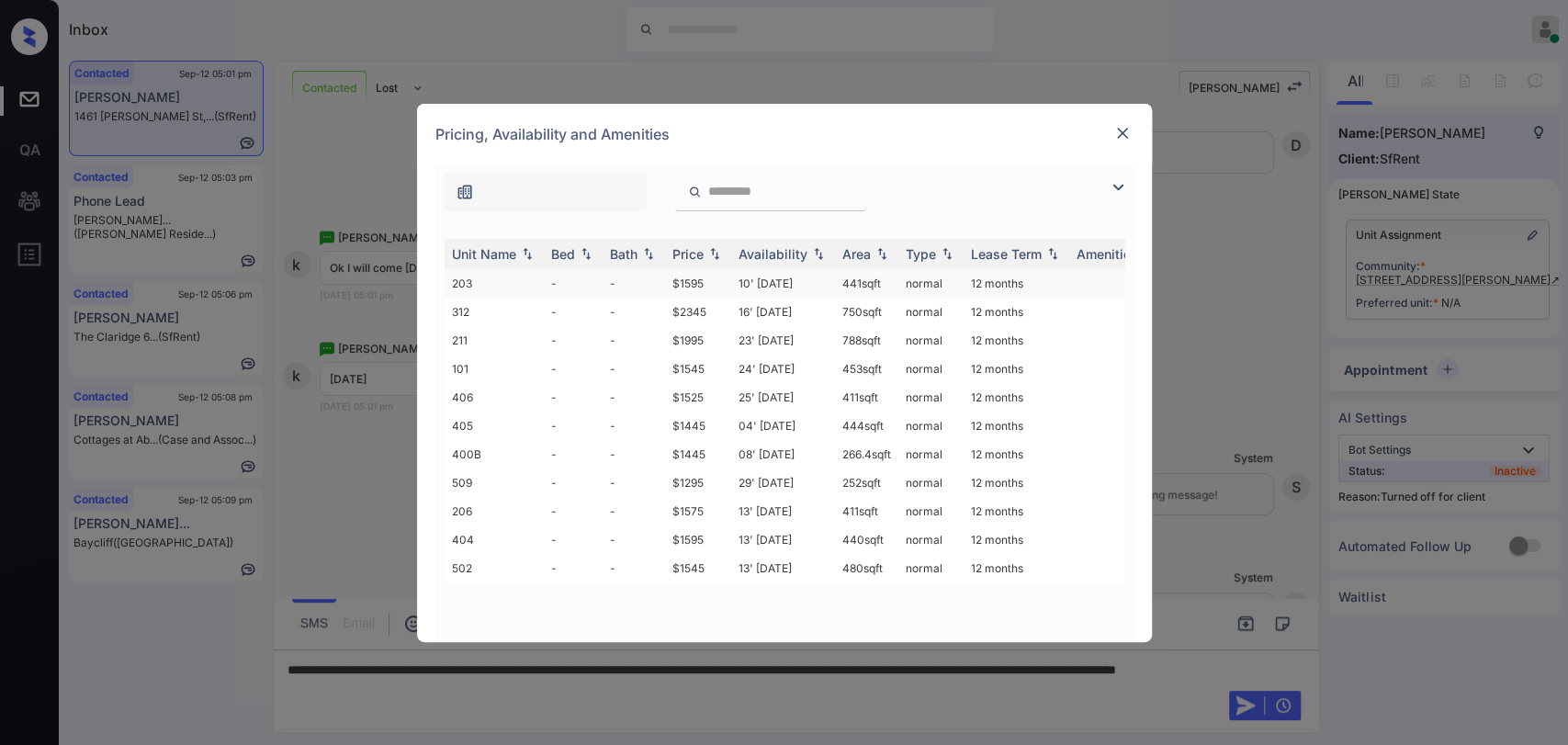
click at [699, 285] on td "$1595" at bounding box center [697, 283] width 66 height 29
click at [698, 285] on td "$1595" at bounding box center [697, 283] width 66 height 29
click at [703, 279] on td "$1595" at bounding box center [697, 283] width 66 height 29
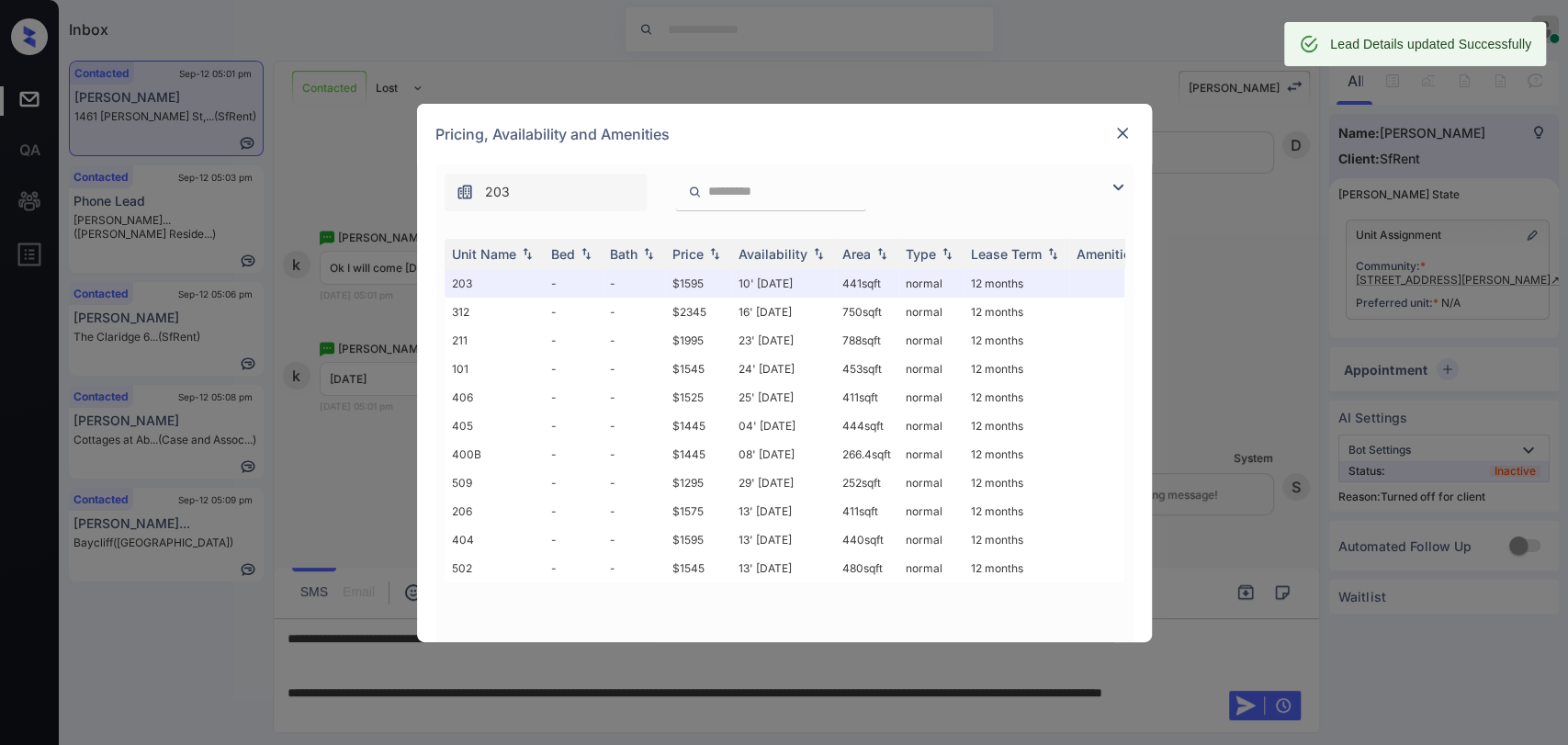
click at [1117, 136] on img at bounding box center [1122, 133] width 19 height 19
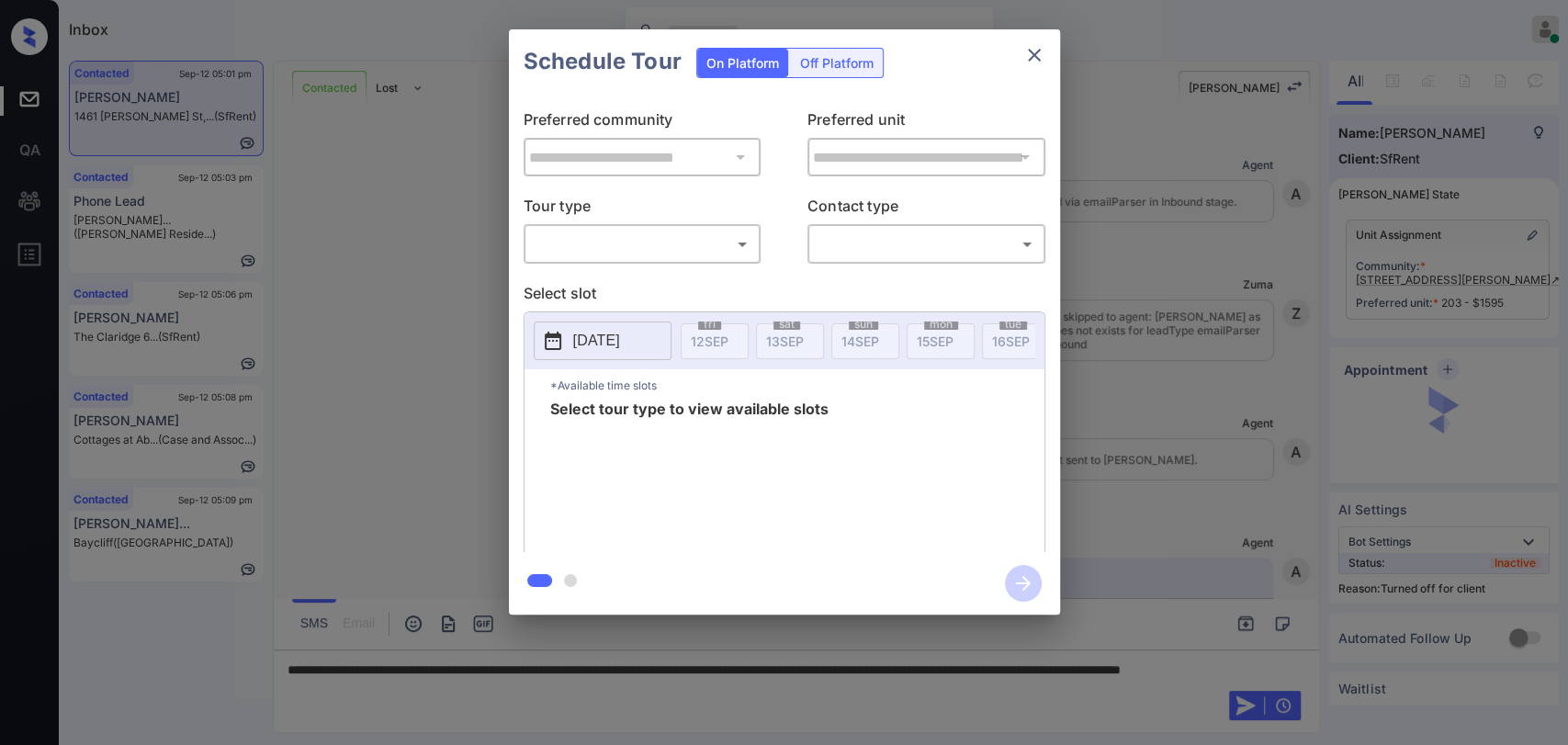
scroll to position [4682, 0]
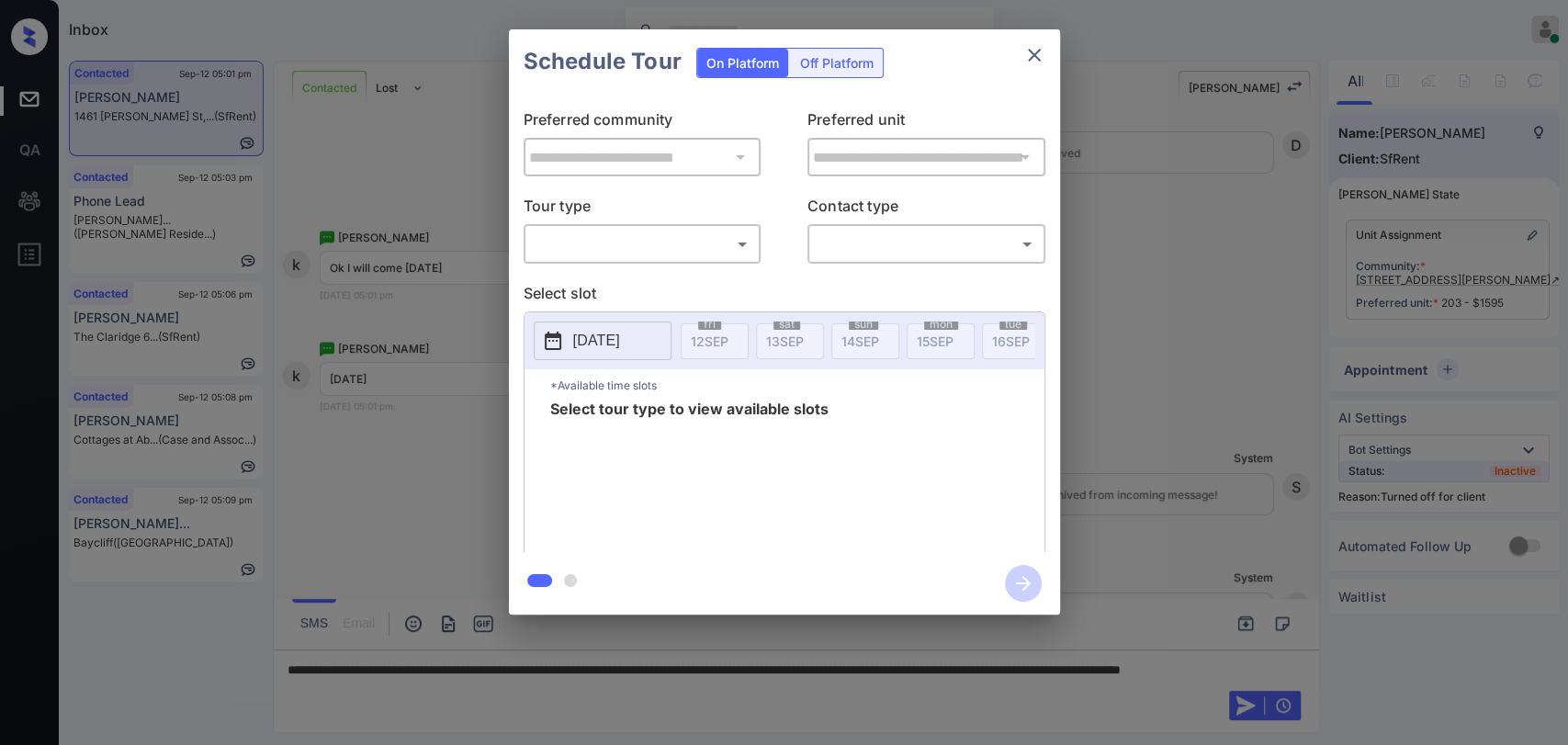
click at [861, 77] on div "On Platform Off Platform" at bounding box center [790, 61] width 188 height 64
drag, startPoint x: 828, startPoint y: 68, endPoint x: 787, endPoint y: 78, distance: 42.2
click at [828, 68] on div "Off Platform" at bounding box center [836, 62] width 92 height 29
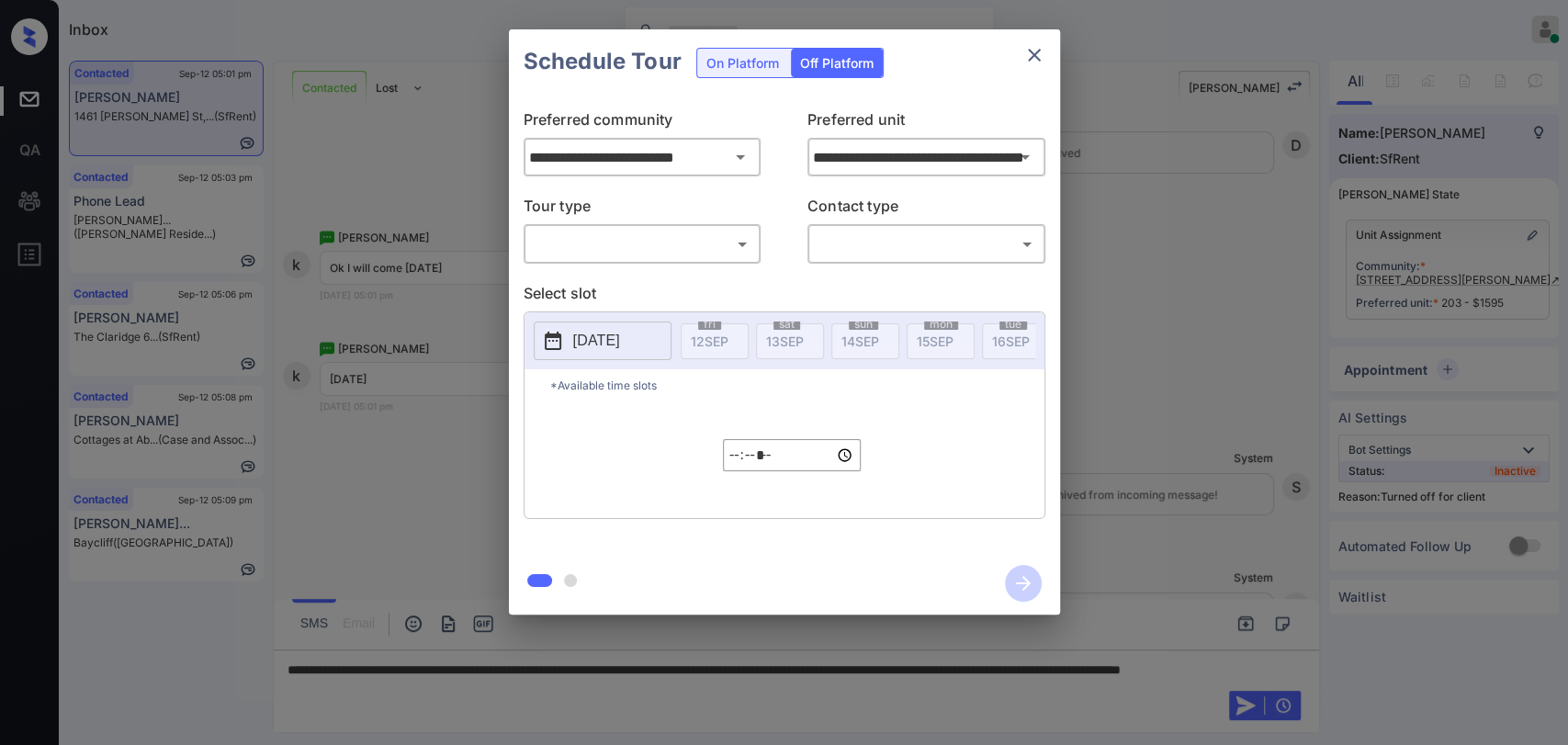
click at [573, 243] on body "Inbox Danielle Dela Cruz Online Set yourself offline Set yourself on break Prof…" at bounding box center [784, 372] width 1568 height 745
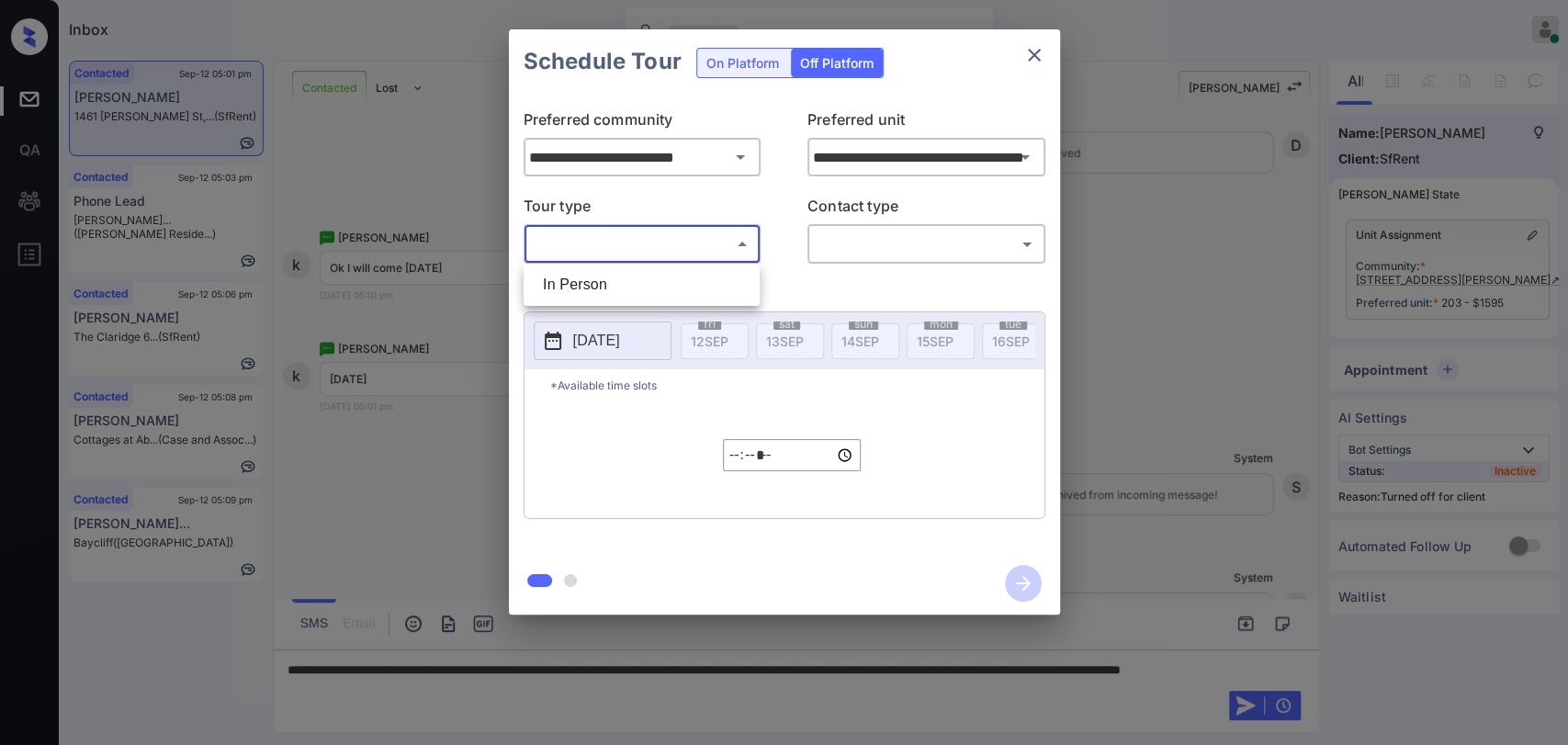
click at [577, 285] on li "In Person" at bounding box center [642, 285] width 227 height 33
type input "********"
click at [943, 241] on body "Inbox Danielle Dela Cruz Online Set yourself offline Set yourself on break Prof…" at bounding box center [784, 372] width 1568 height 745
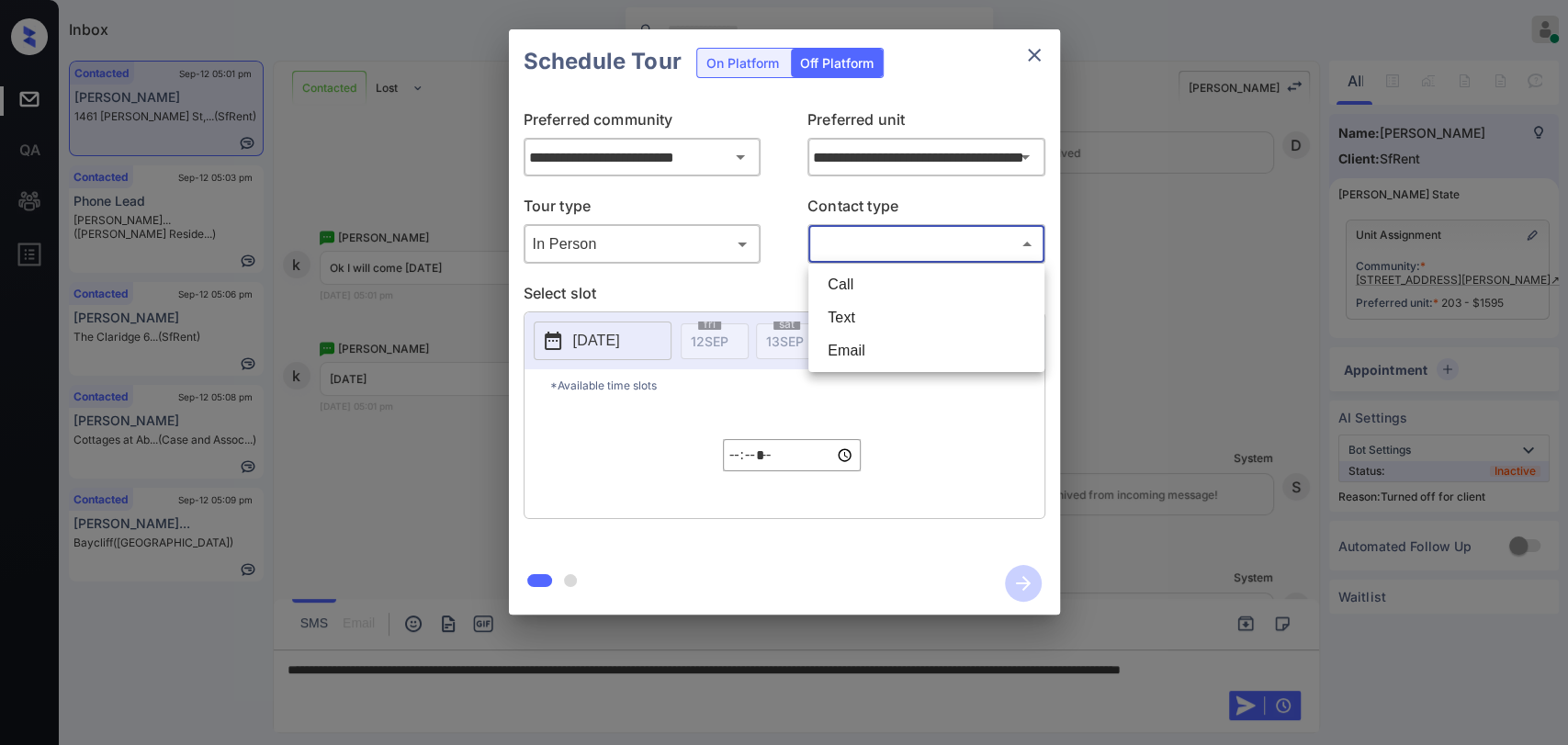
click at [887, 317] on li "Text" at bounding box center [926, 317] width 227 height 33
type input "****"
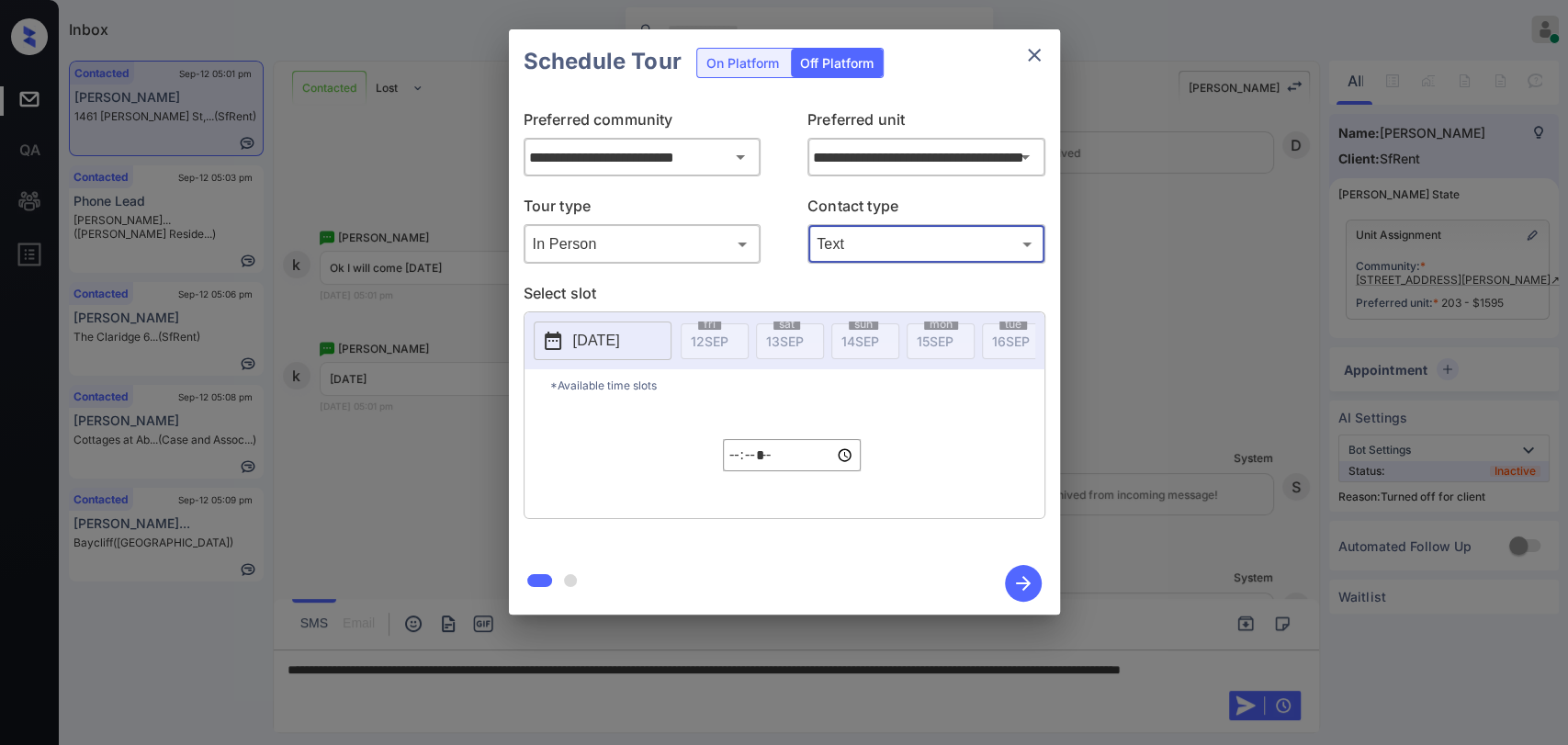
click at [620, 340] on p "2025-09-12" at bounding box center [595, 341] width 46 height 22
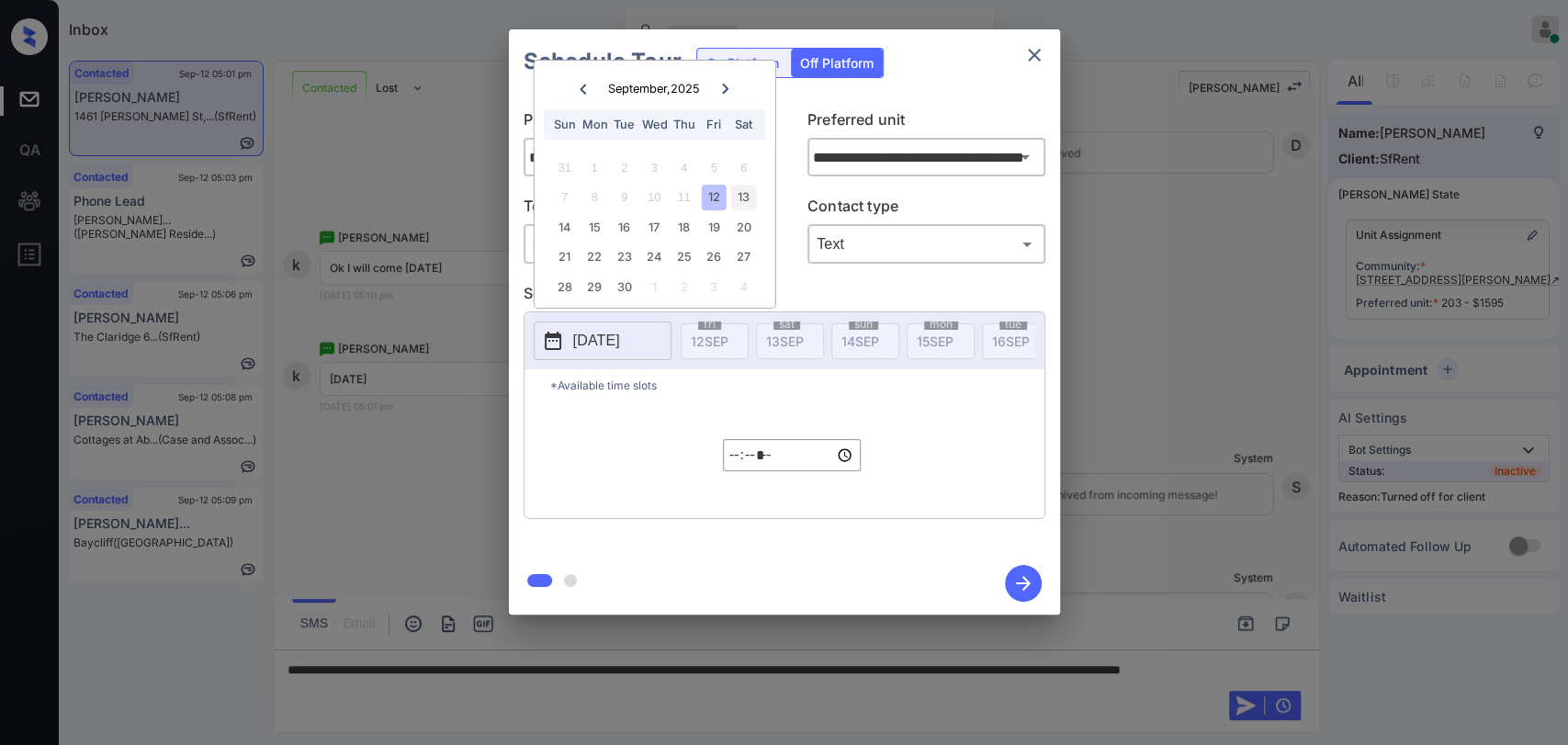
click at [743, 200] on div "13" at bounding box center [743, 197] width 25 height 25
click at [735, 460] on input "*****" at bounding box center [791, 455] width 137 height 33
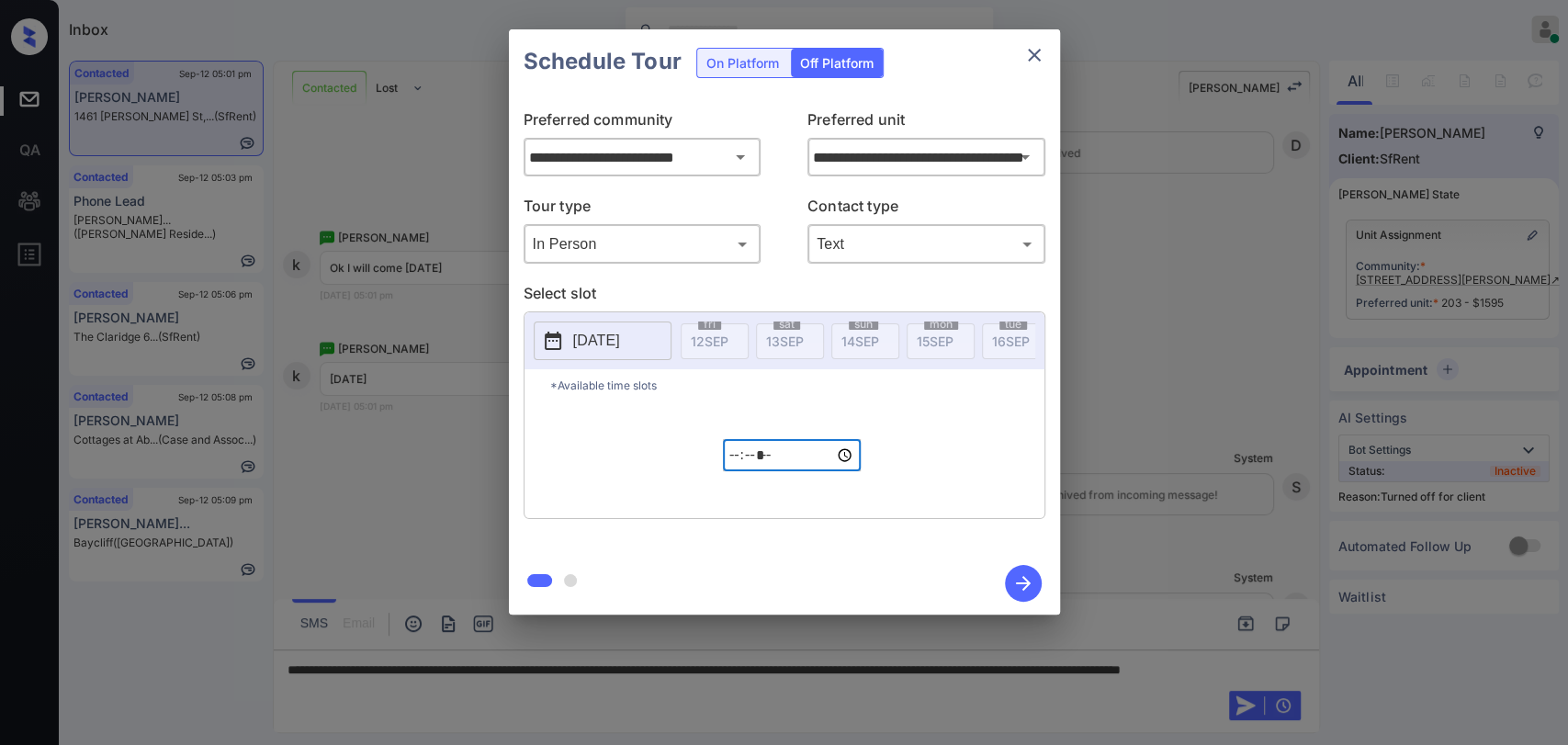
type input "*****"
click at [958, 440] on div "*Available time slots ***** ​" at bounding box center [784, 444] width 519 height 149
click at [1015, 589] on icon "button" at bounding box center [1022, 583] width 37 height 37
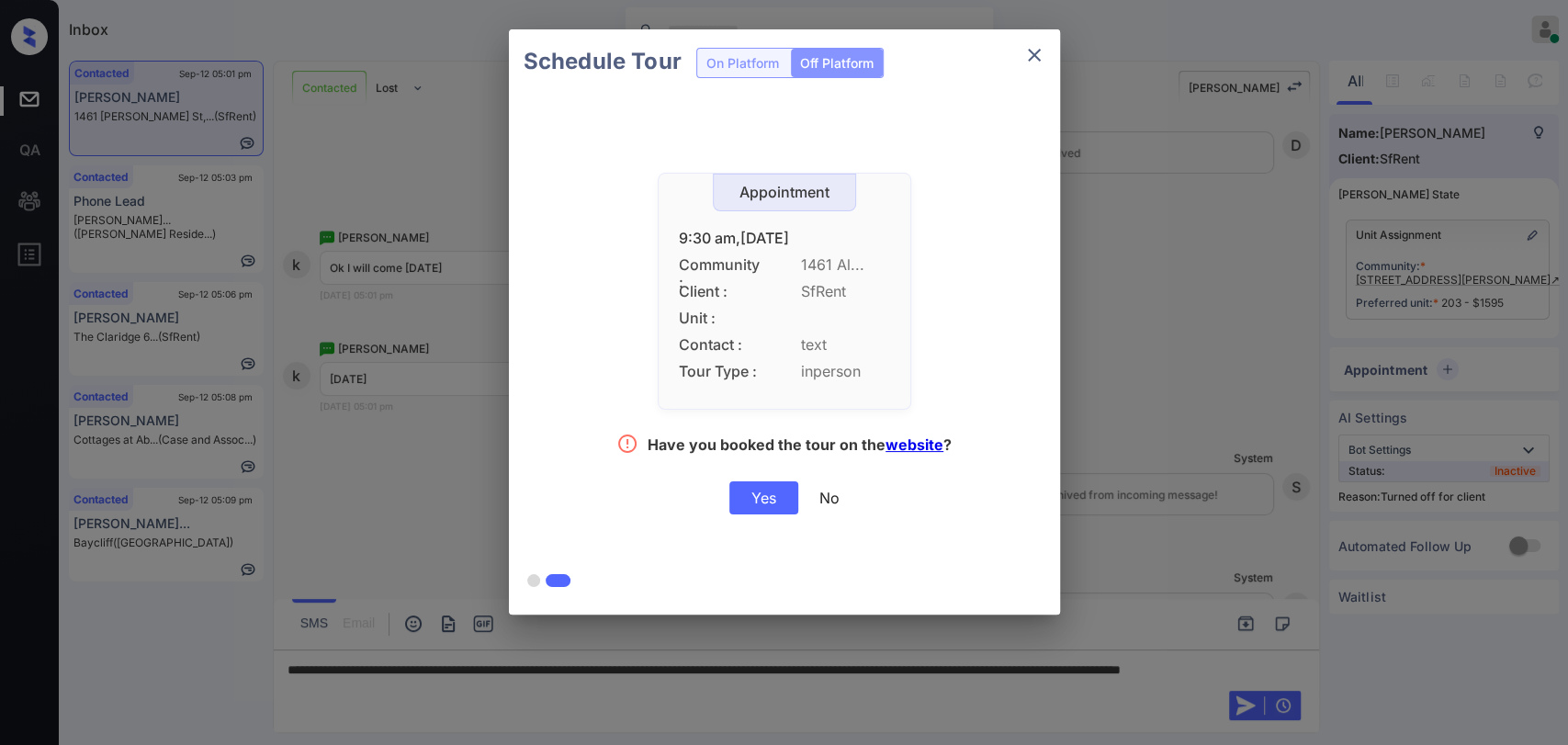
click at [774, 504] on div "Yes" at bounding box center [763, 497] width 69 height 33
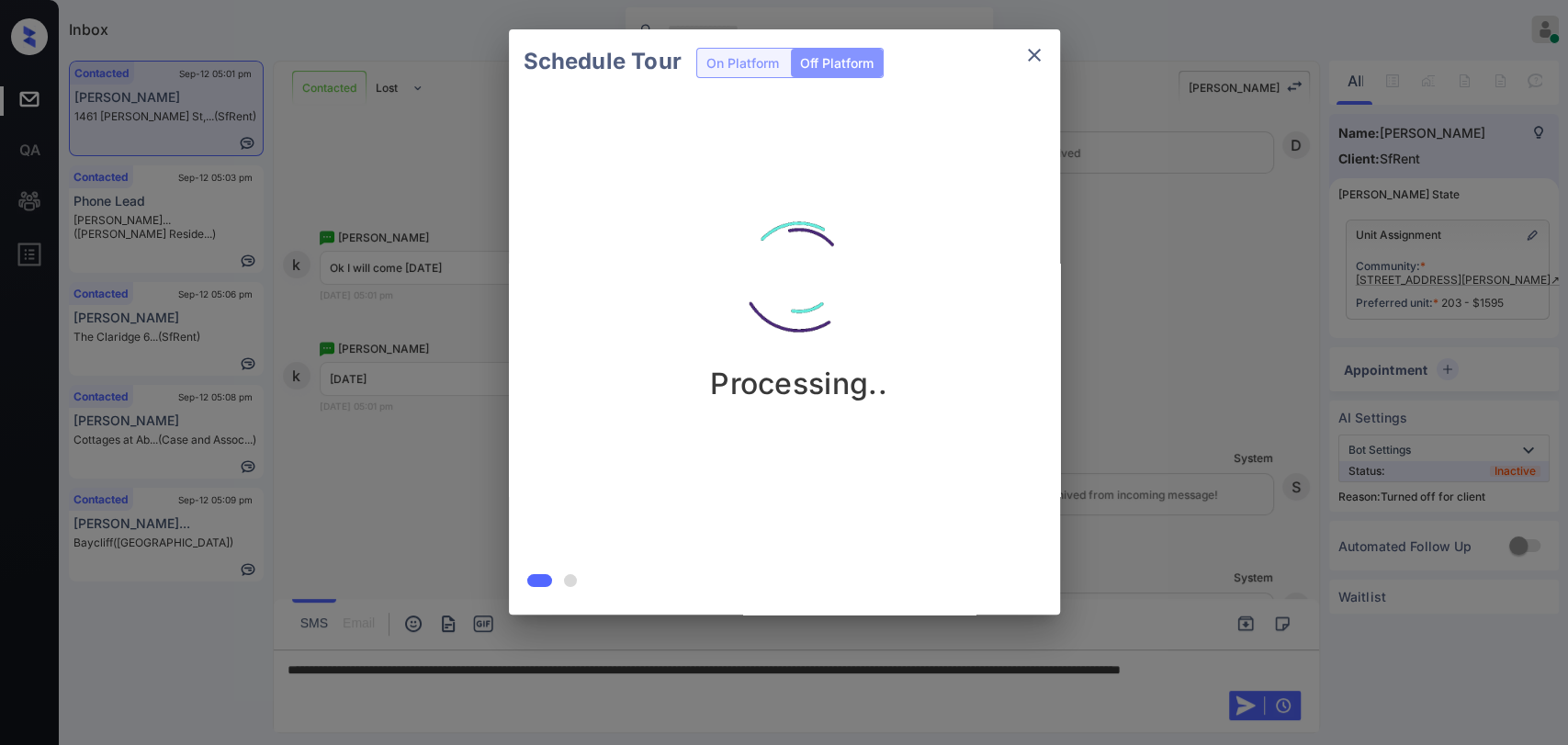
click at [505, 688] on div at bounding box center [784, 372] width 1568 height 745
